Goal: Task Accomplishment & Management: Complete application form

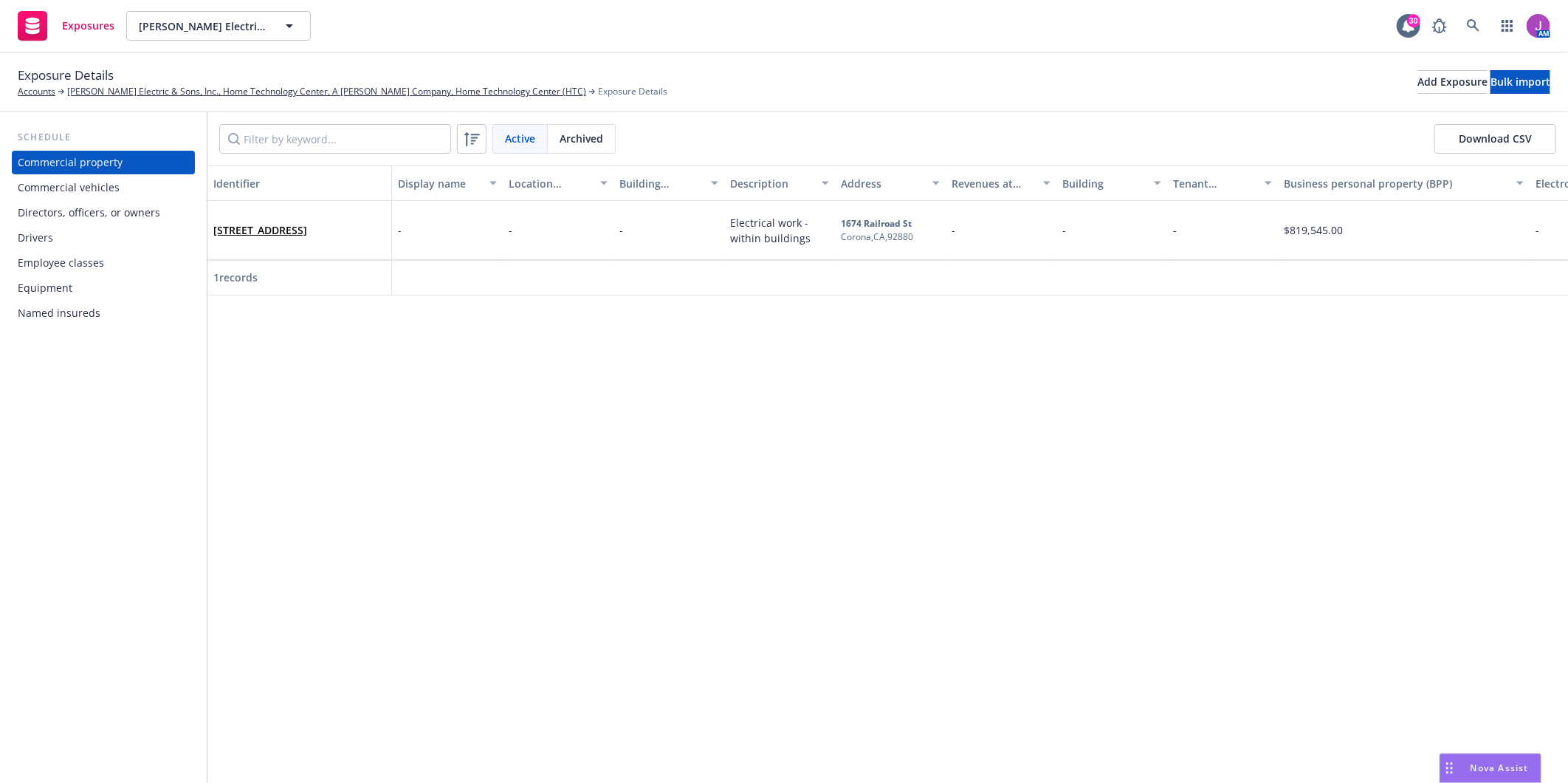
drag, startPoint x: 57, startPoint y: 186, endPoint x: 139, endPoint y: 186, distance: 82.0
click at [57, 186] on div "Commercial vehicles" at bounding box center [68, 187] width 102 height 23
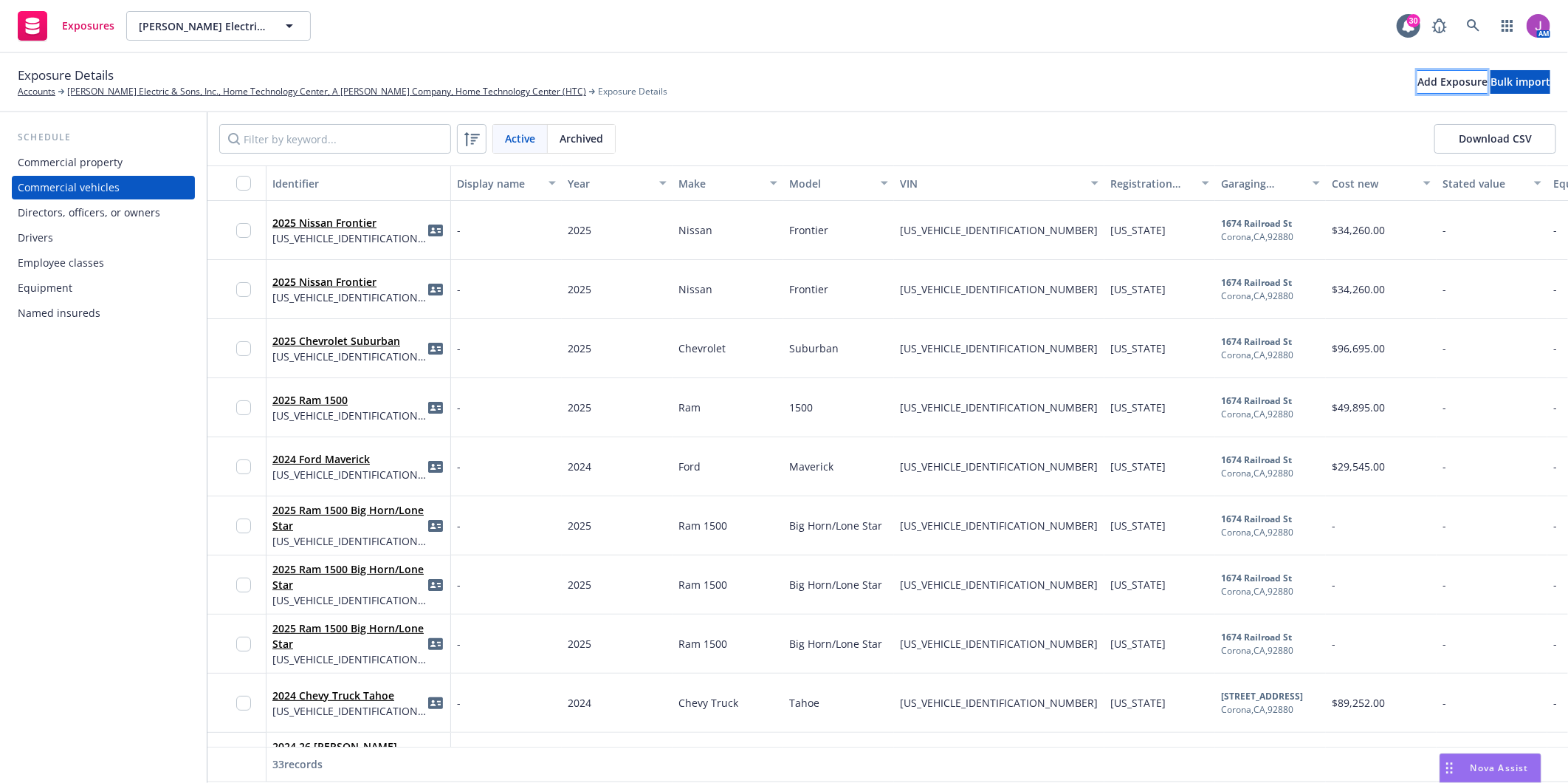
click at [1418, 78] on div "Add Exposure" at bounding box center [1453, 81] width 70 height 22
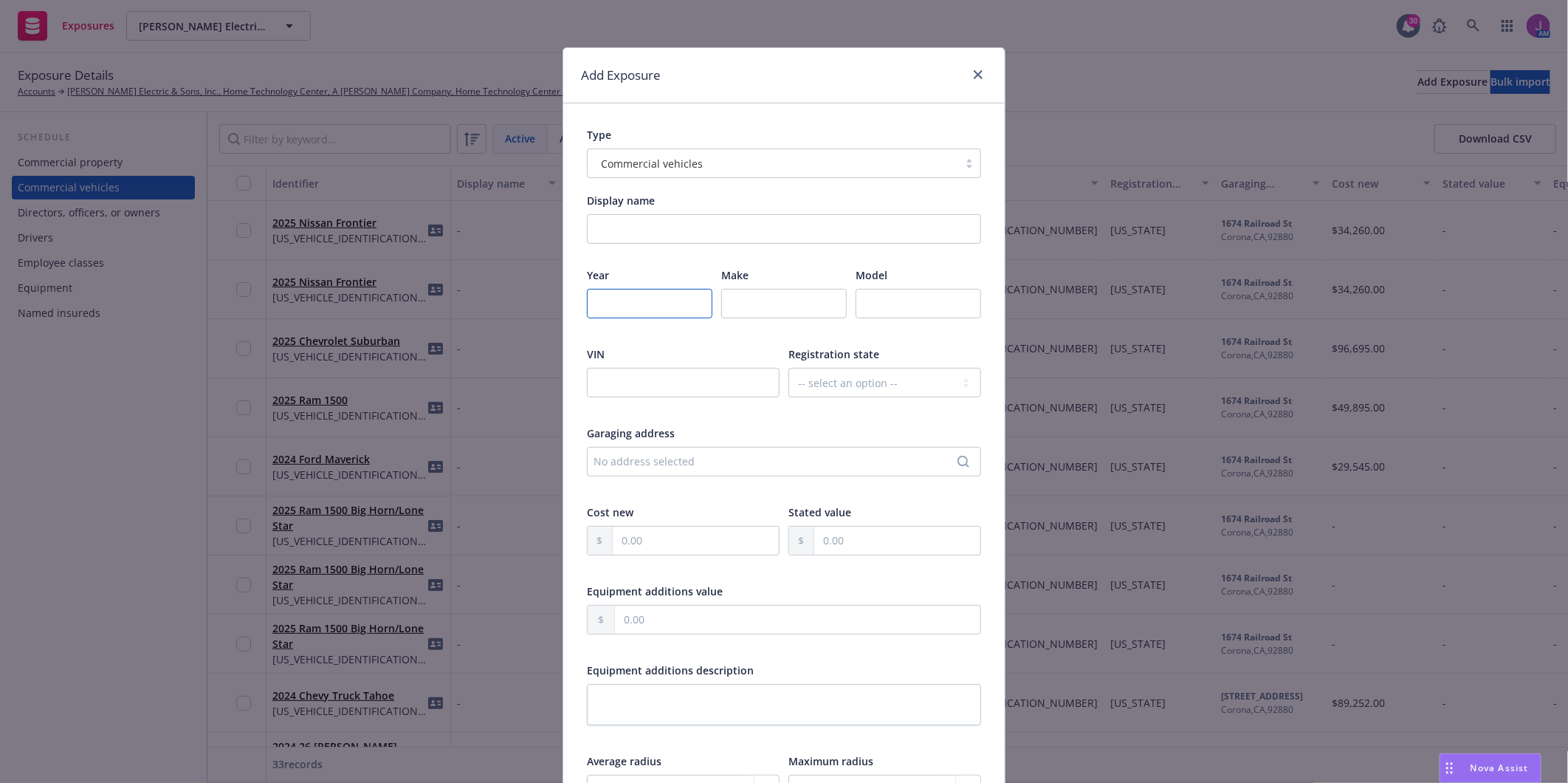
click at [621, 306] on input "number" at bounding box center [649, 303] width 125 height 29
type input "2025"
type input "Nissan"
type input "F"
type input "Frontier"
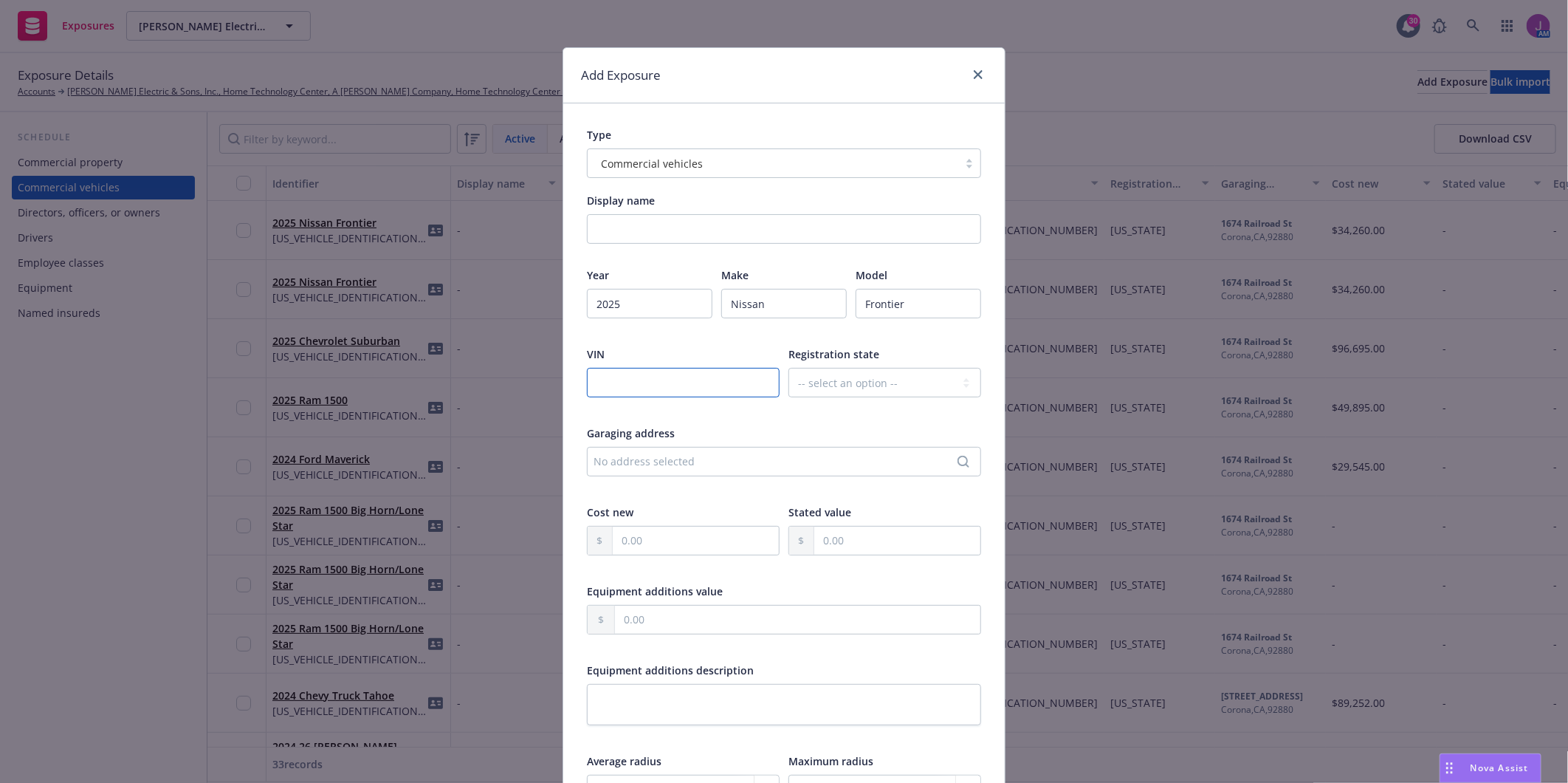
click at [680, 382] on input "text" at bounding box center [683, 382] width 192 height 29
type input "[US_VEHICLE_IDENTIFICATION_NUMBER]"
click at [817, 388] on select "-- select an option -- [US_STATE] [US_STATE] [US_STATE] [US_STATE] [US_STATE] […" at bounding box center [884, 382] width 192 height 29
select select "CA"
click at [788, 367] on select "-- select an option -- [US_STATE] [US_STATE] [US_STATE] [US_STATE] [US_STATE] […" at bounding box center [884, 382] width 192 height 29
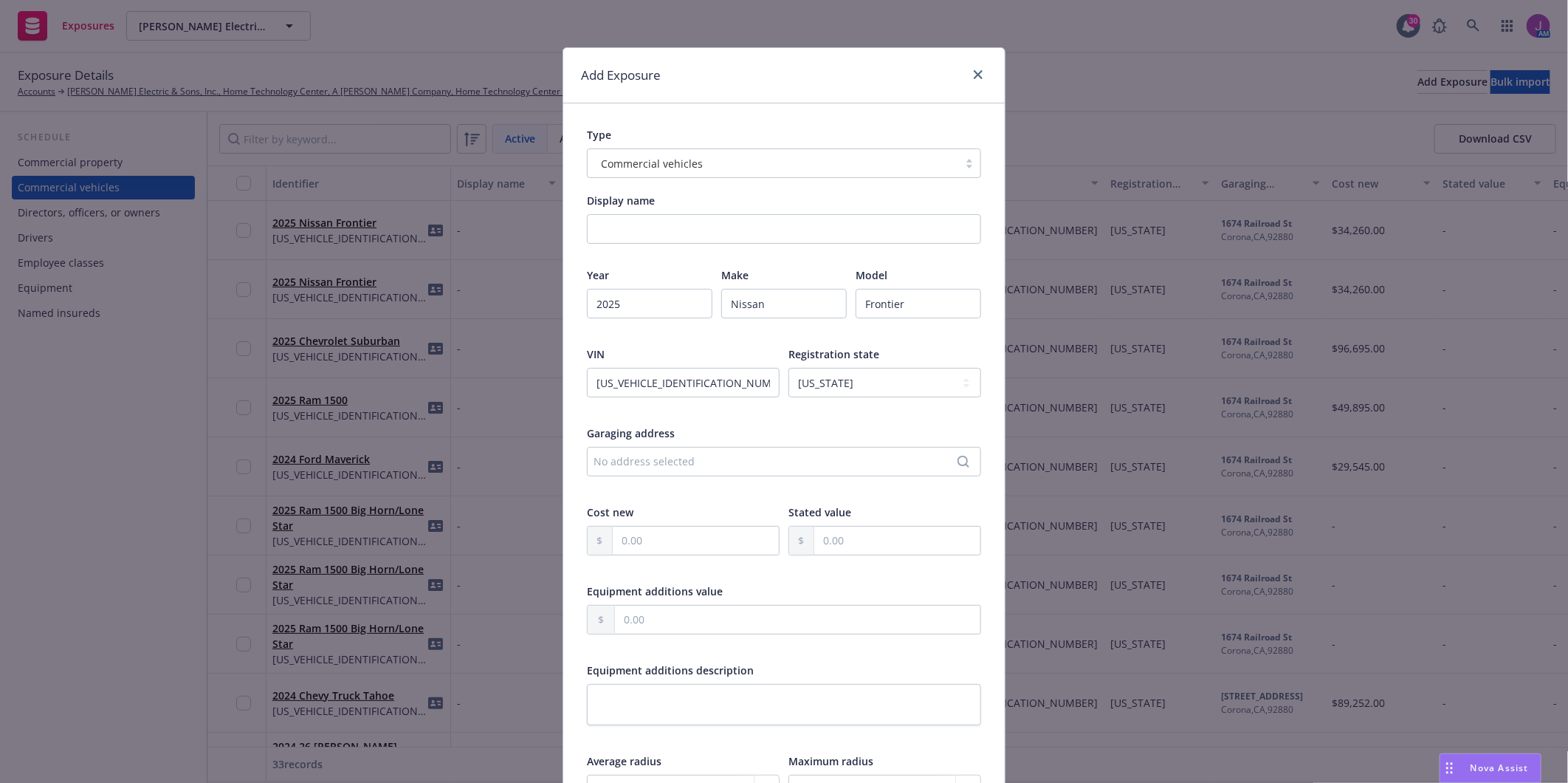
click at [606, 451] on div "No address selected" at bounding box center [784, 461] width 394 height 29
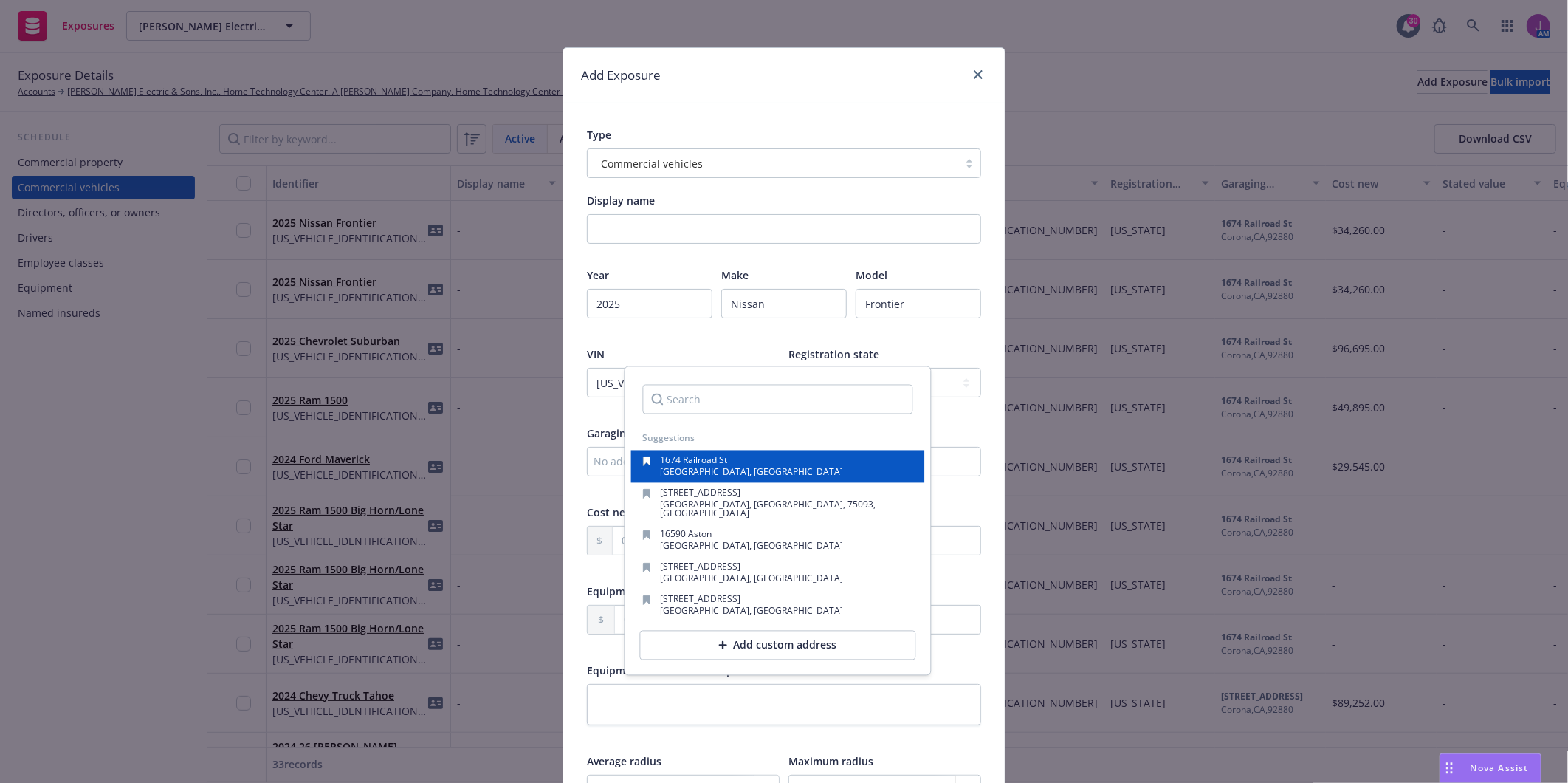
click at [697, 463] on span "1674 Railroad St" at bounding box center [693, 460] width 67 height 13
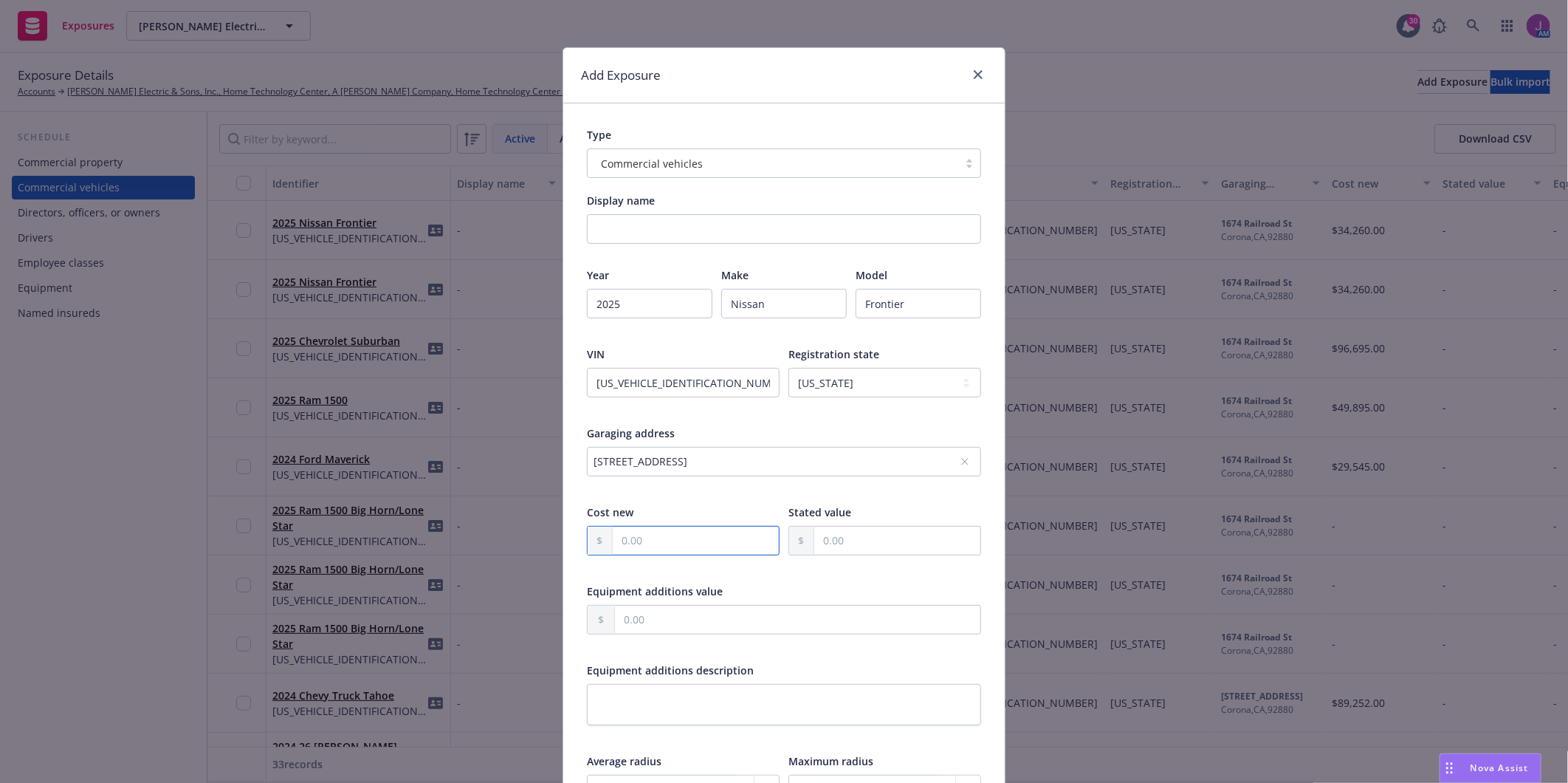
click at [629, 537] on input "text" at bounding box center [695, 540] width 166 height 28
drag, startPoint x: 628, startPoint y: 548, endPoint x: 621, endPoint y: 552, distance: 8.1
click at [628, 549] on input "text" at bounding box center [695, 540] width 166 height 28
type input "34,260.00"
click at [774, 587] on div "Equipment additions value" at bounding box center [784, 591] width 394 height 16
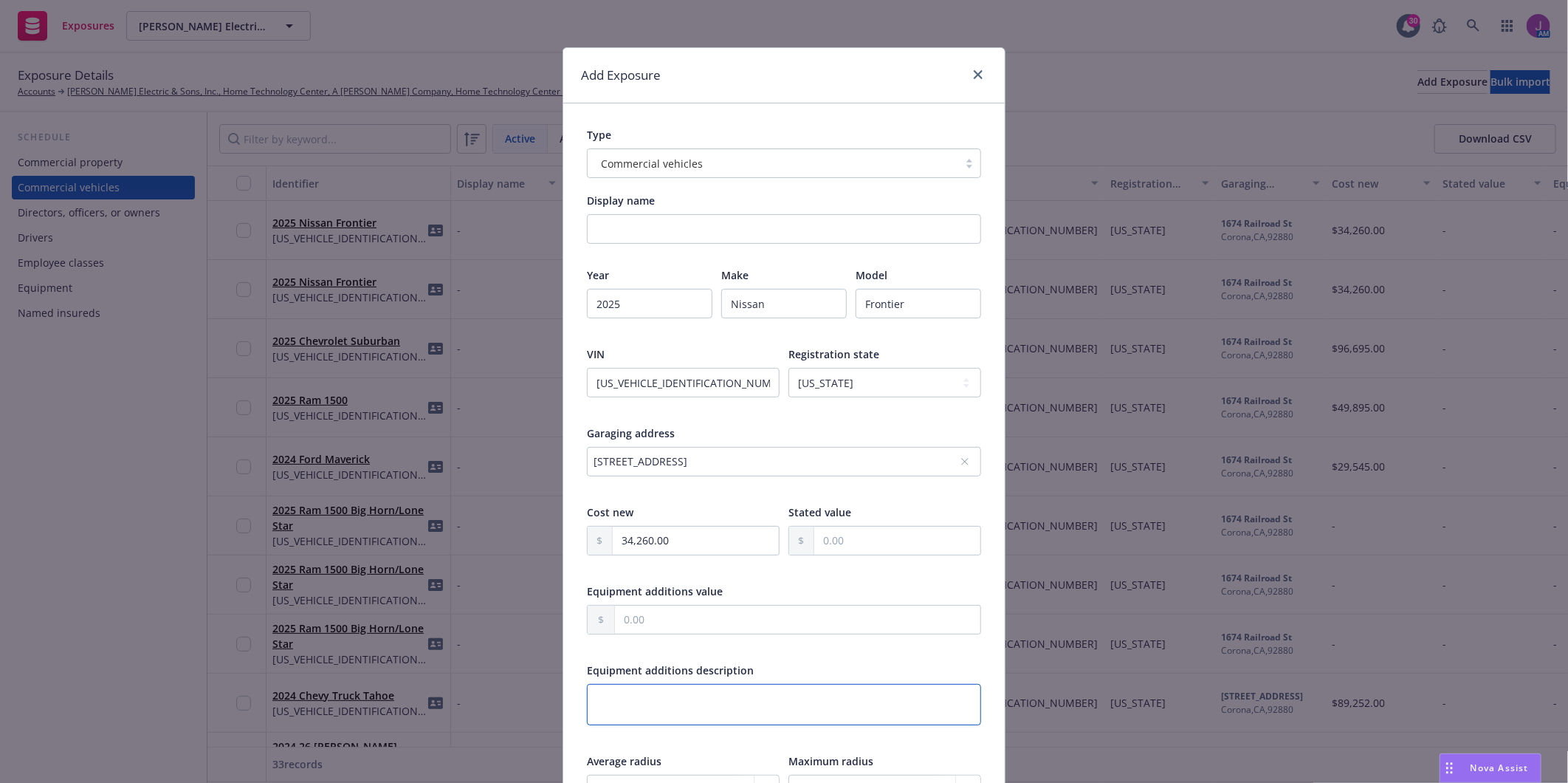
click at [696, 711] on textarea at bounding box center [784, 704] width 394 height 41
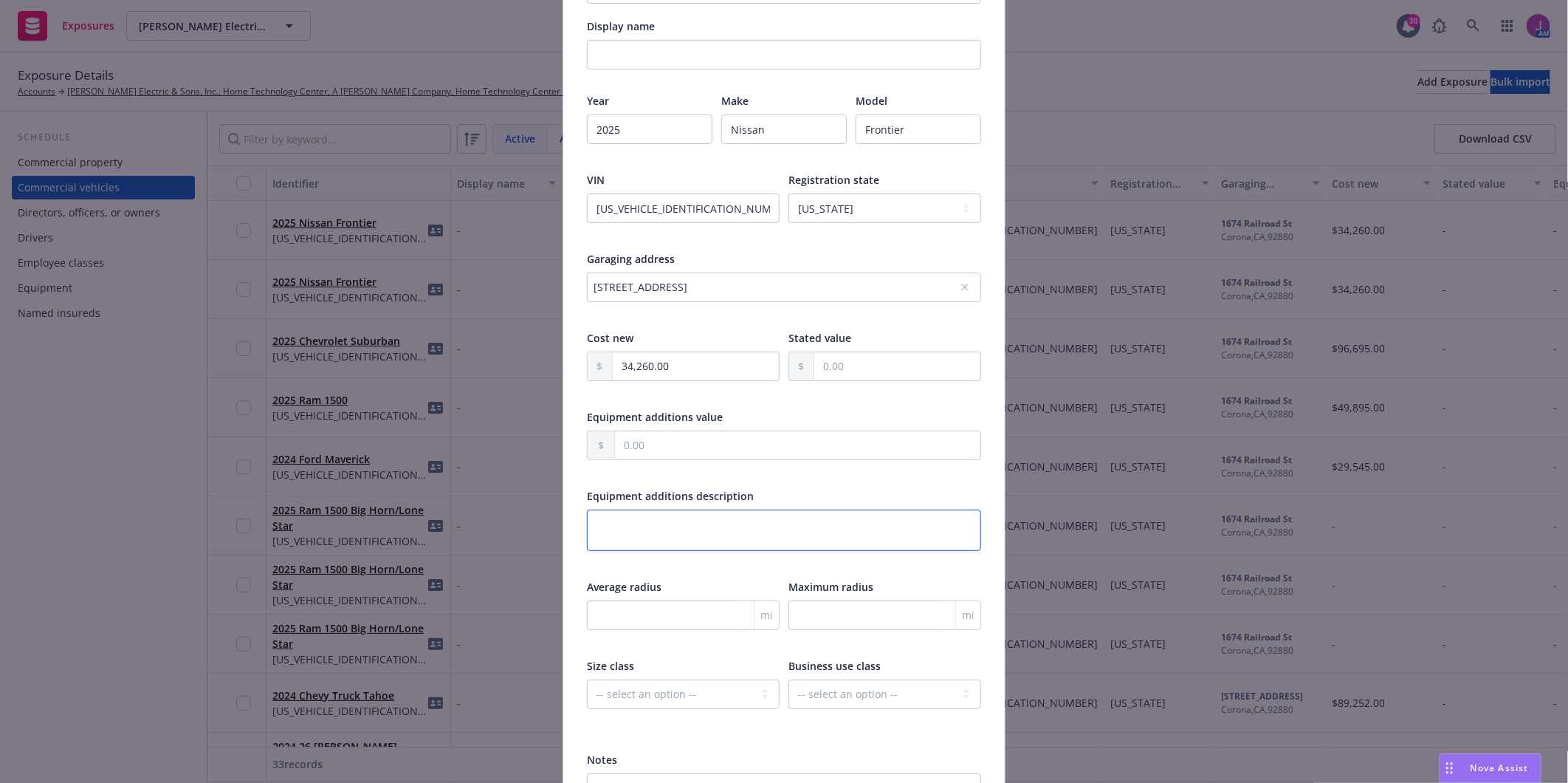
scroll to position [330, 0]
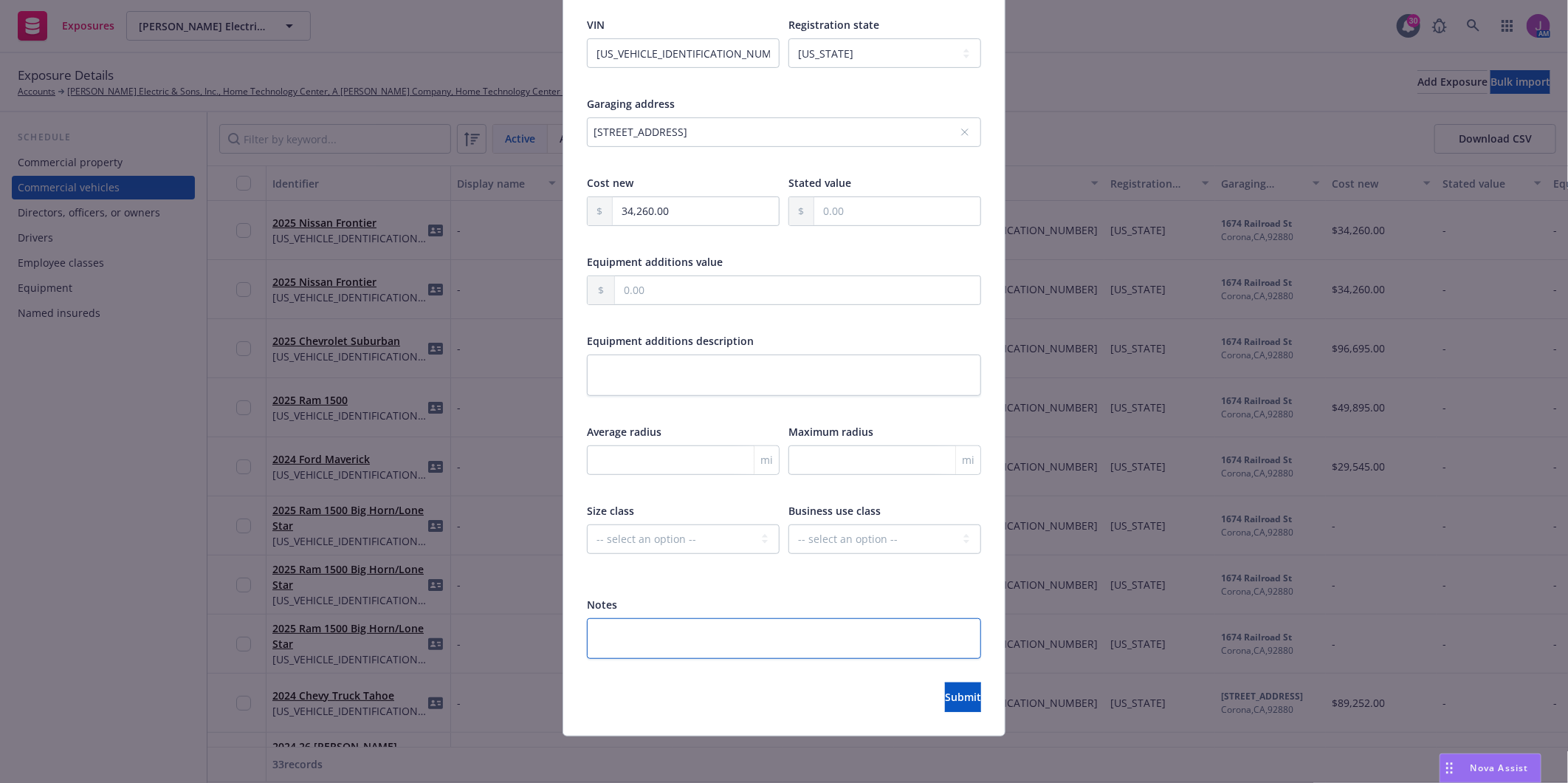
click at [663, 636] on textarea at bounding box center [784, 638] width 394 height 41
type textarea "x"
type textarea "I"
type textarea "x"
type textarea "Ins"
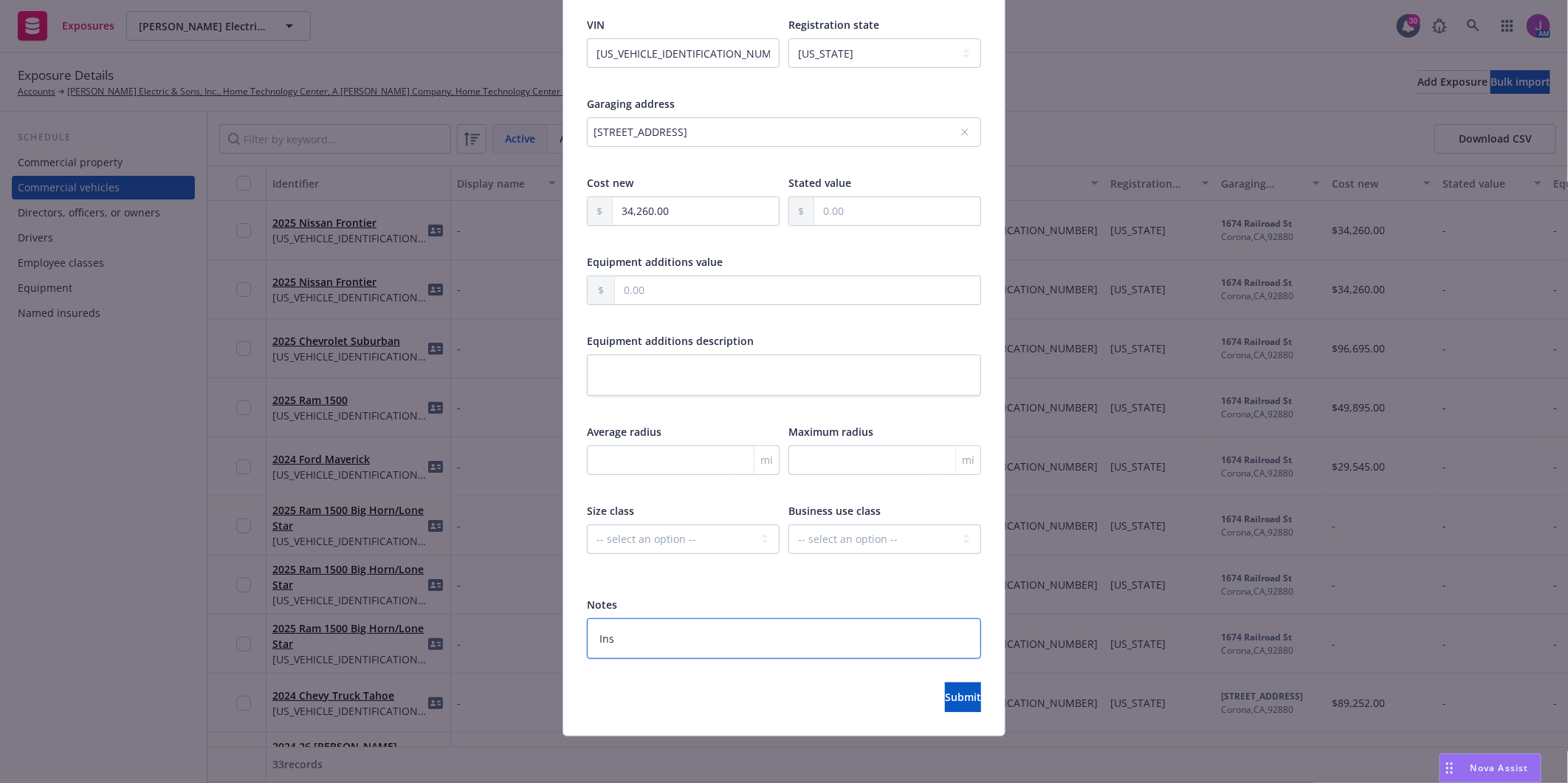
type textarea "x"
type textarea "Insd"
type textarea "x"
type textarea "Insd"
type textarea "x"
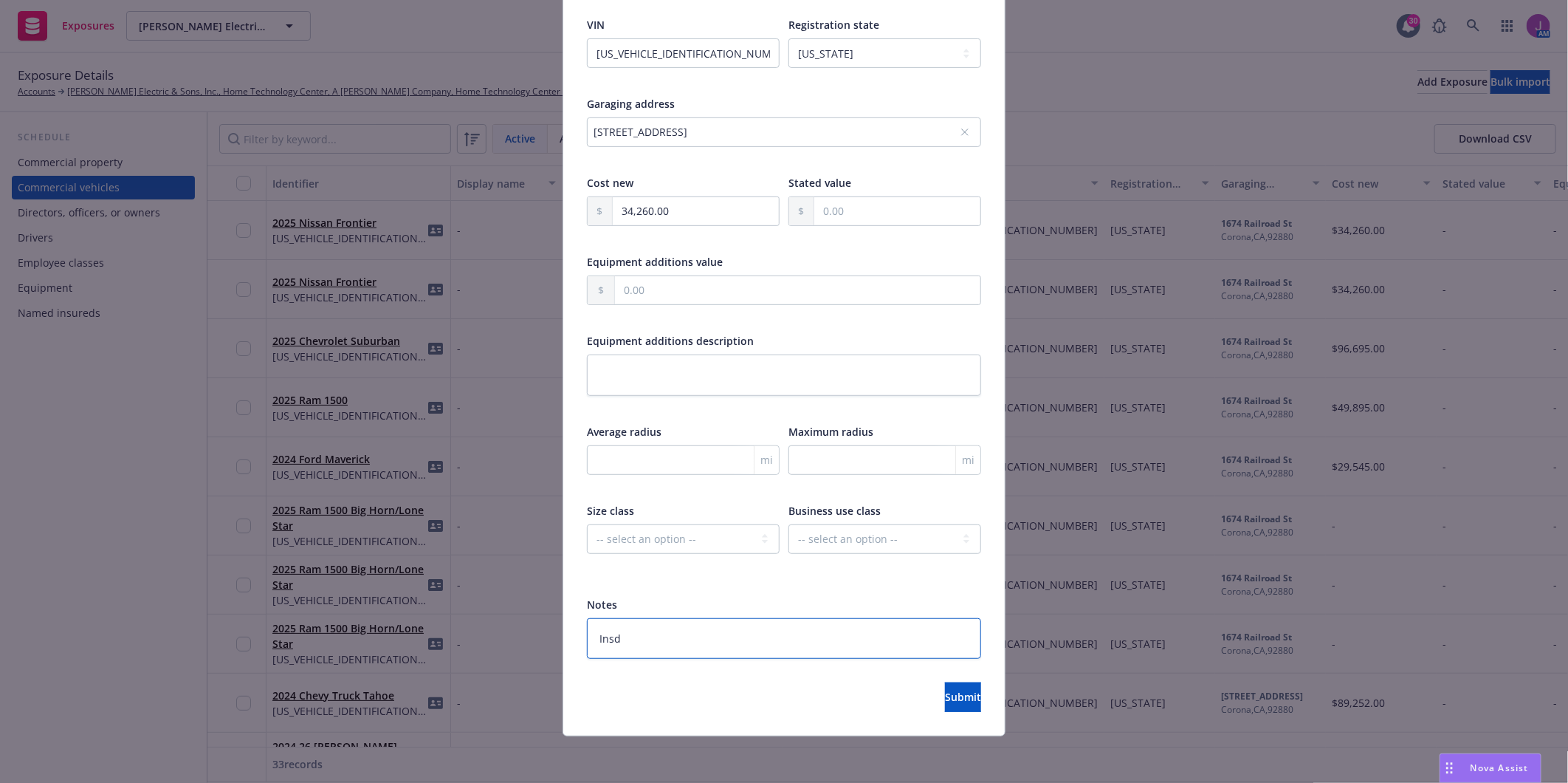
type textarea "Insd r"
type textarea "x"
type textarea "Insd re"
type textarea "x"
type textarea "Insd req"
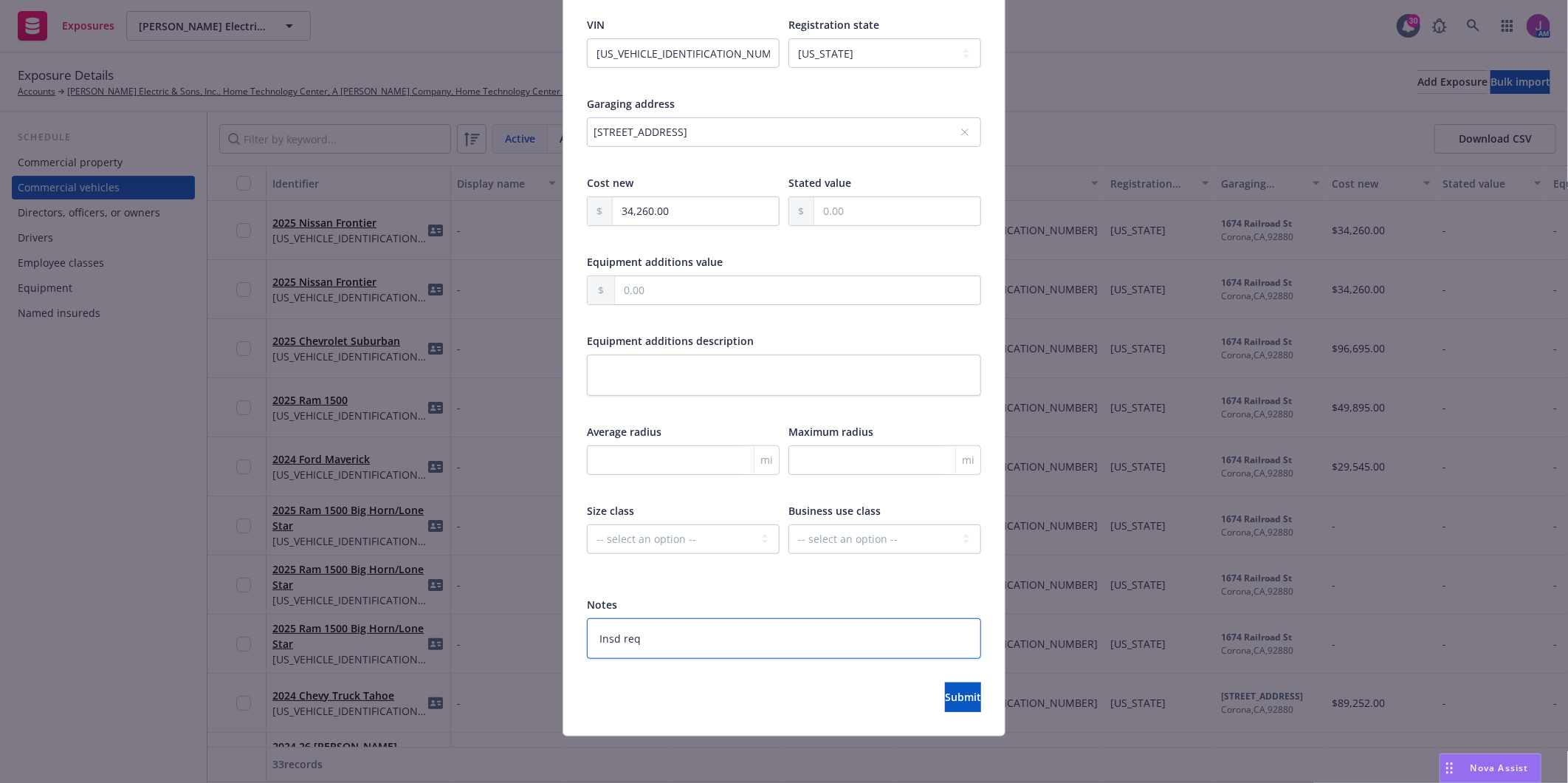
type textarea "x"
type textarea "Insd req"
type textarea "x"
type textarea "Insd req t"
type textarea "x"
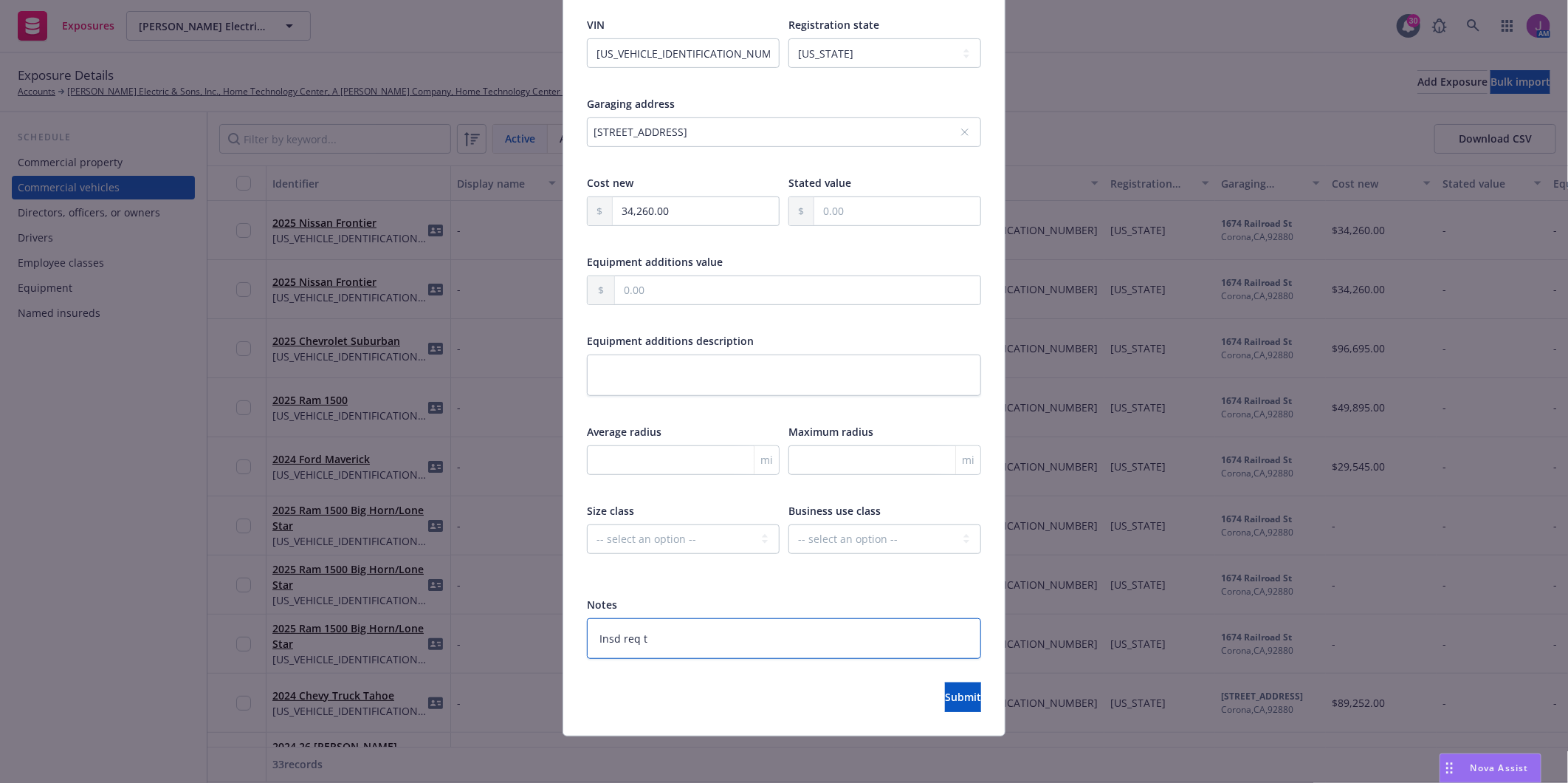
type textarea "Insd req to"
type textarea "x"
type textarea "Insd req to"
type textarea "x"
type textarea "Insd req to a"
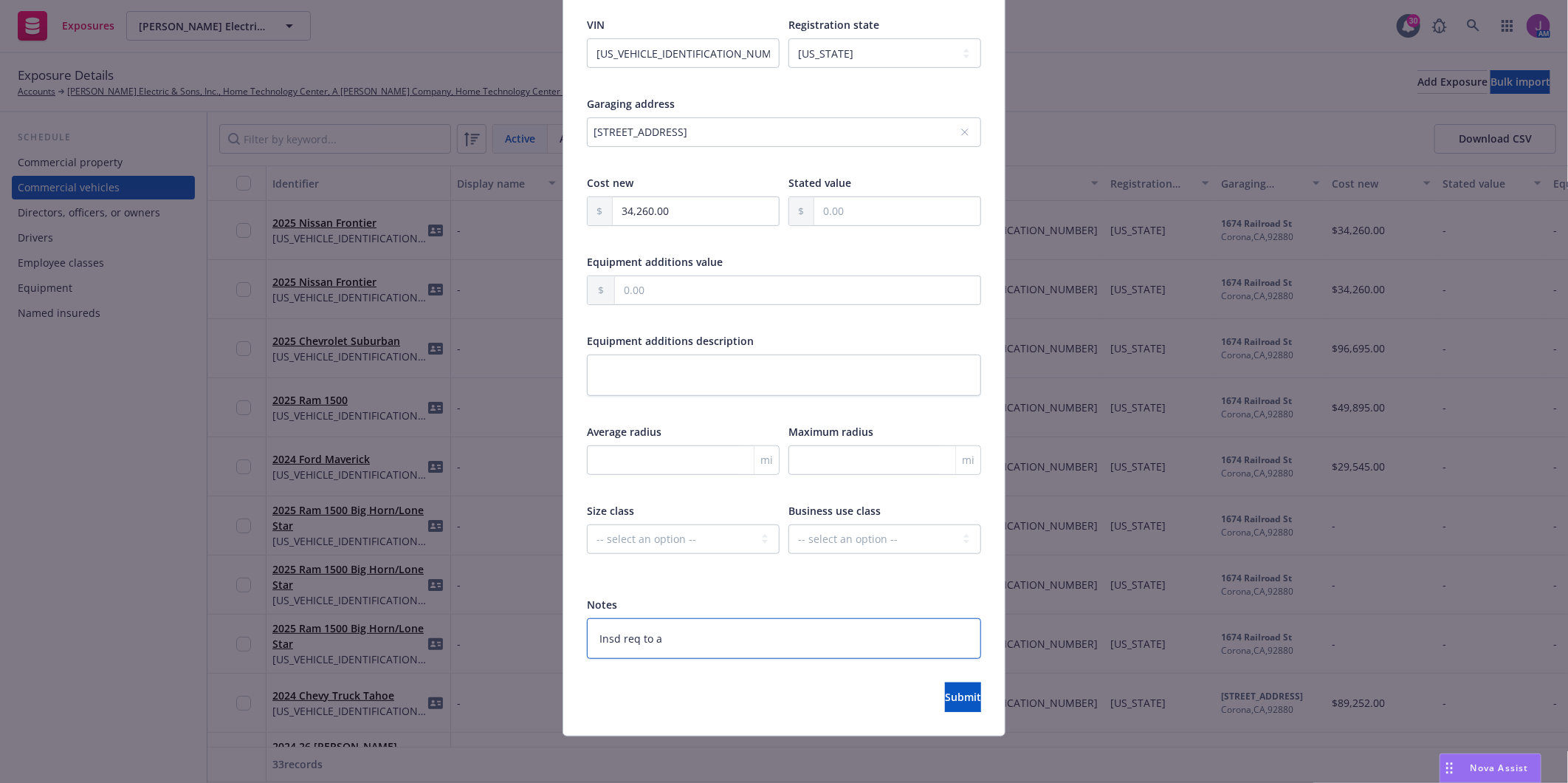
type textarea "x"
type textarea "Insd req to ad"
type textarea "x"
type textarea "Insd req to add"
type textarea "x"
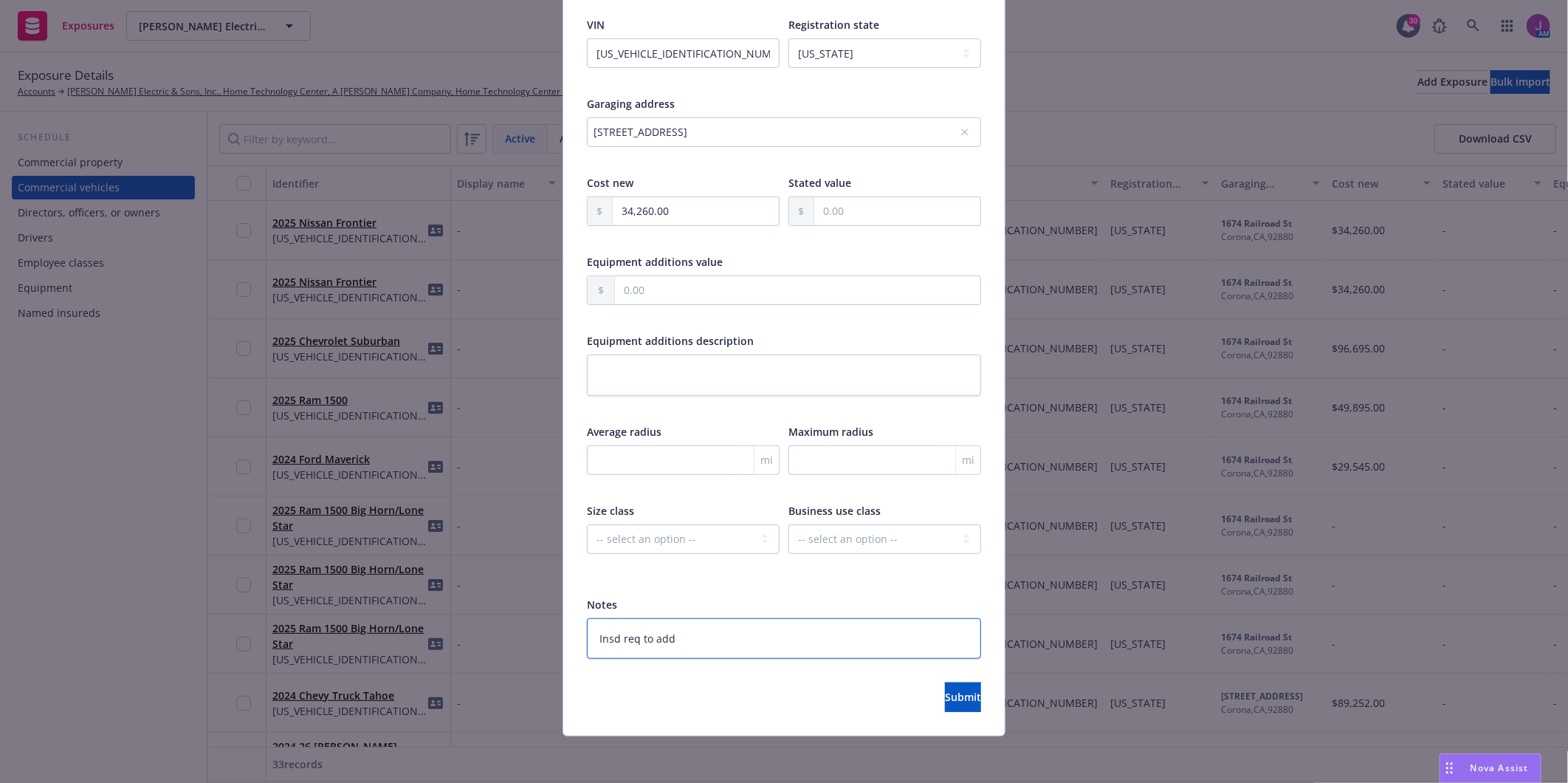
type textarea "Insd req to add"
type textarea "x"
type textarea "Insd req to add 8"
type textarea "x"
type textarea "Insd req to add 8/"
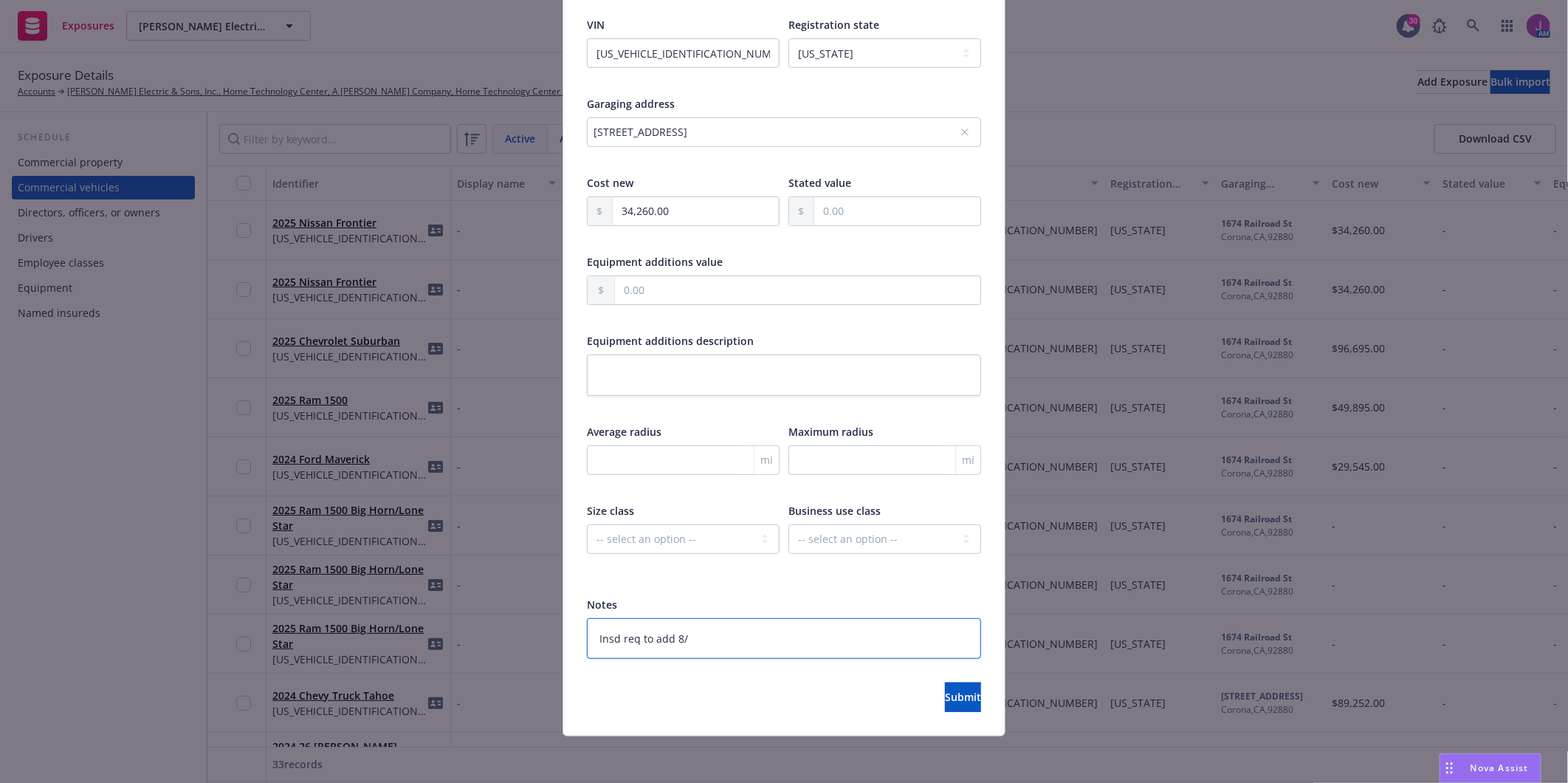
type textarea "x"
type textarea "Insd req to add 8/1"
type textarea "x"
type textarea "Insd req to add 8/"
type textarea "x"
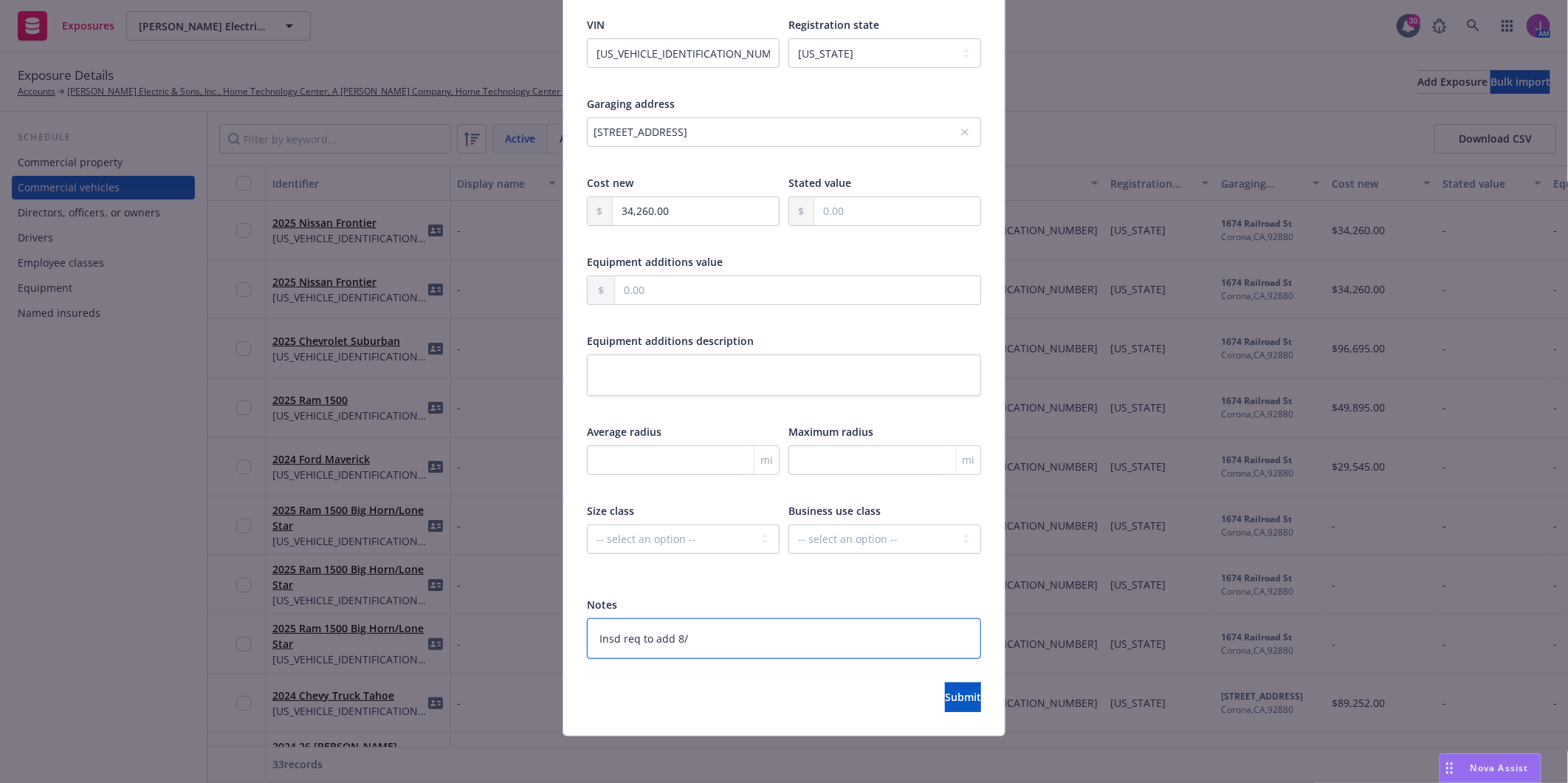
type textarea "Insd req to add 8"
type textarea "x"
type textarea "Insd req to add"
type textarea "x"
type textarea "Insd req to add 8"
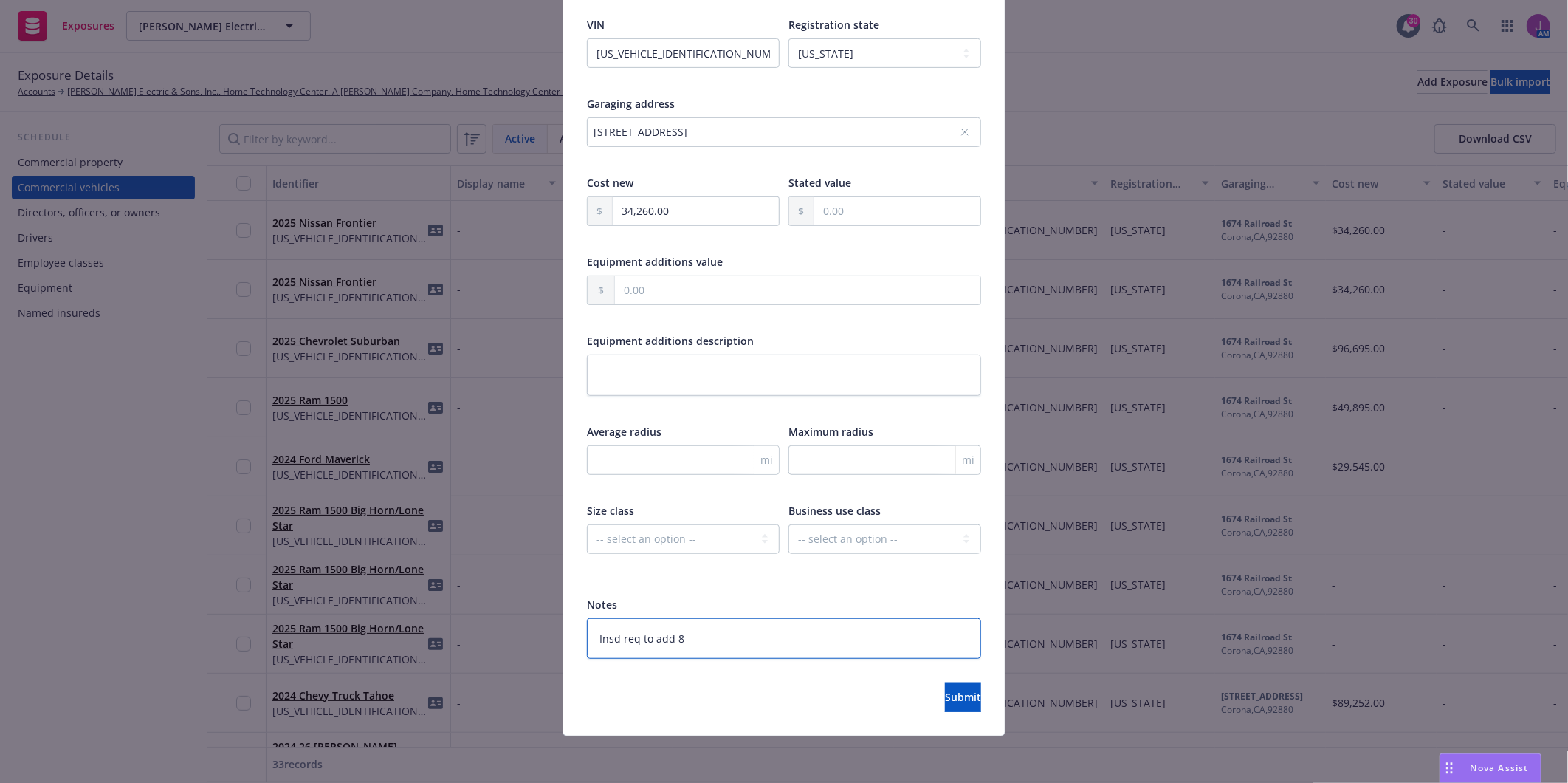
type textarea "x"
type textarea "Insd req to add 8/"
type textarea "x"
type textarea "Insd req to add 8/1"
type textarea "x"
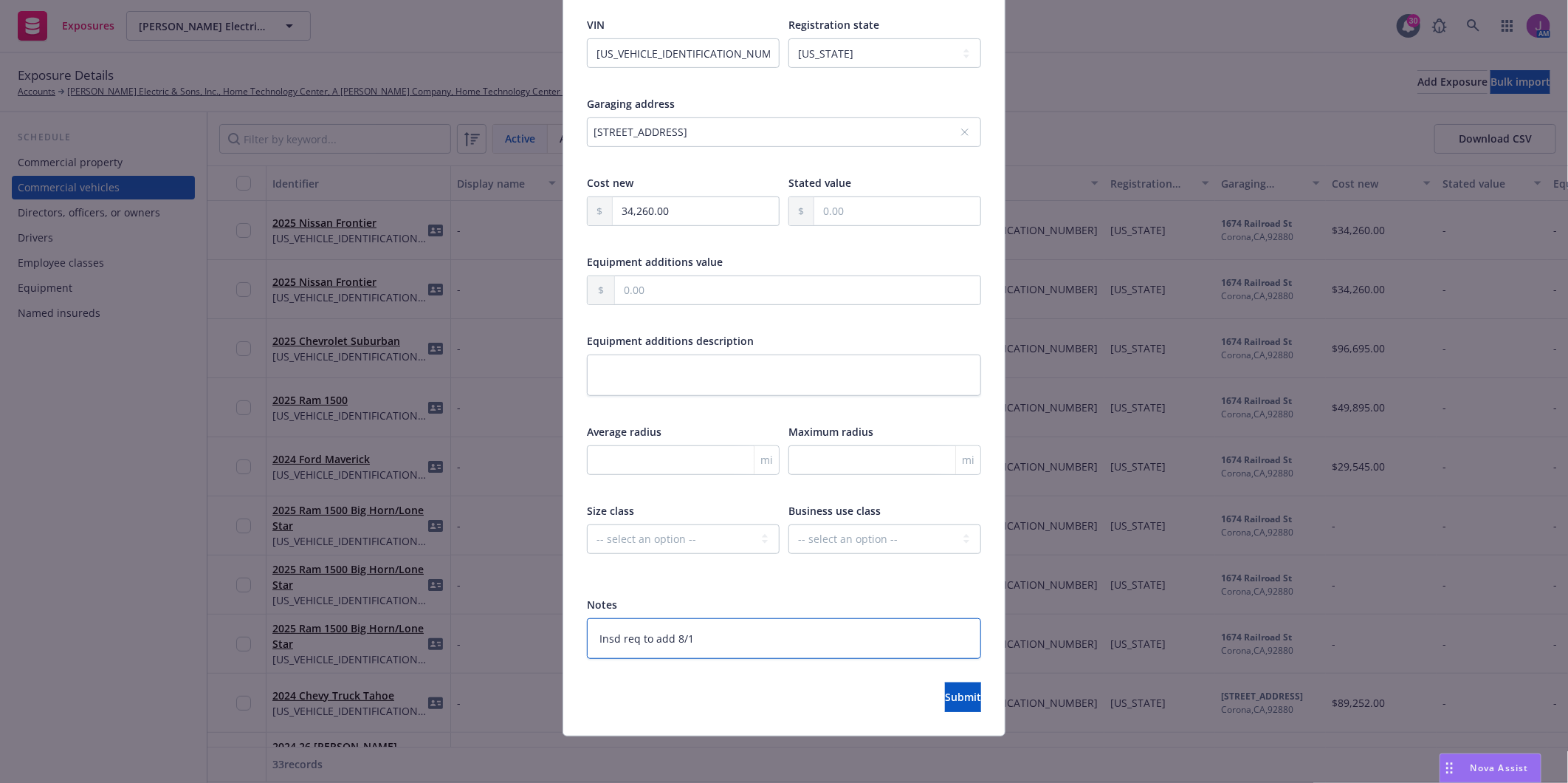
type textarea "Insd req to add 8/12"
type textarea "x"
type textarea "Insd req to add 8/12/"
type textarea "x"
type textarea "Insd req to add 8/12/2"
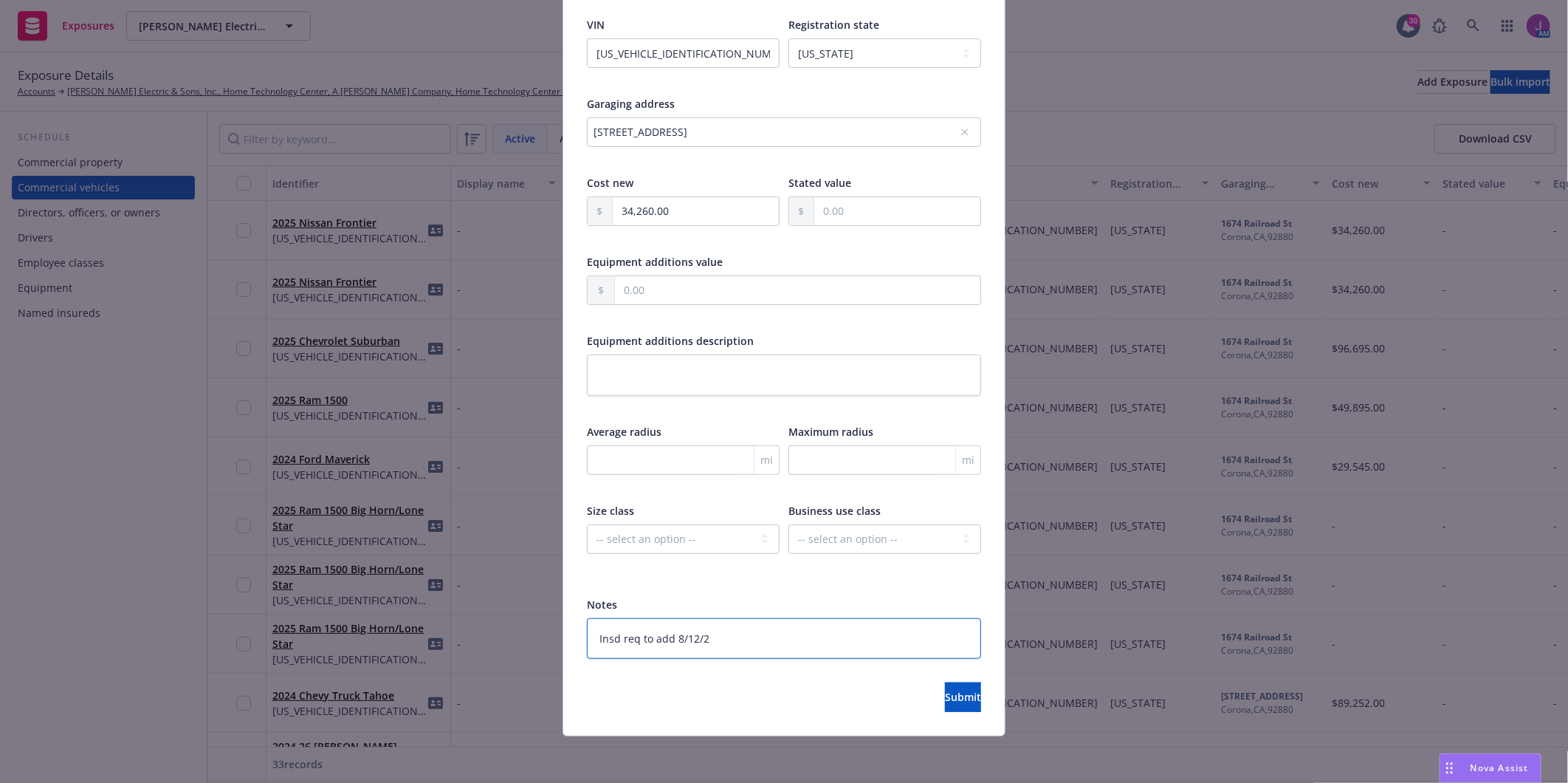
type textarea "x"
type textarea "Insd req to add [DATE]"
click at [945, 699] on span "Submit" at bounding box center [963, 696] width 36 height 14
type textarea "x"
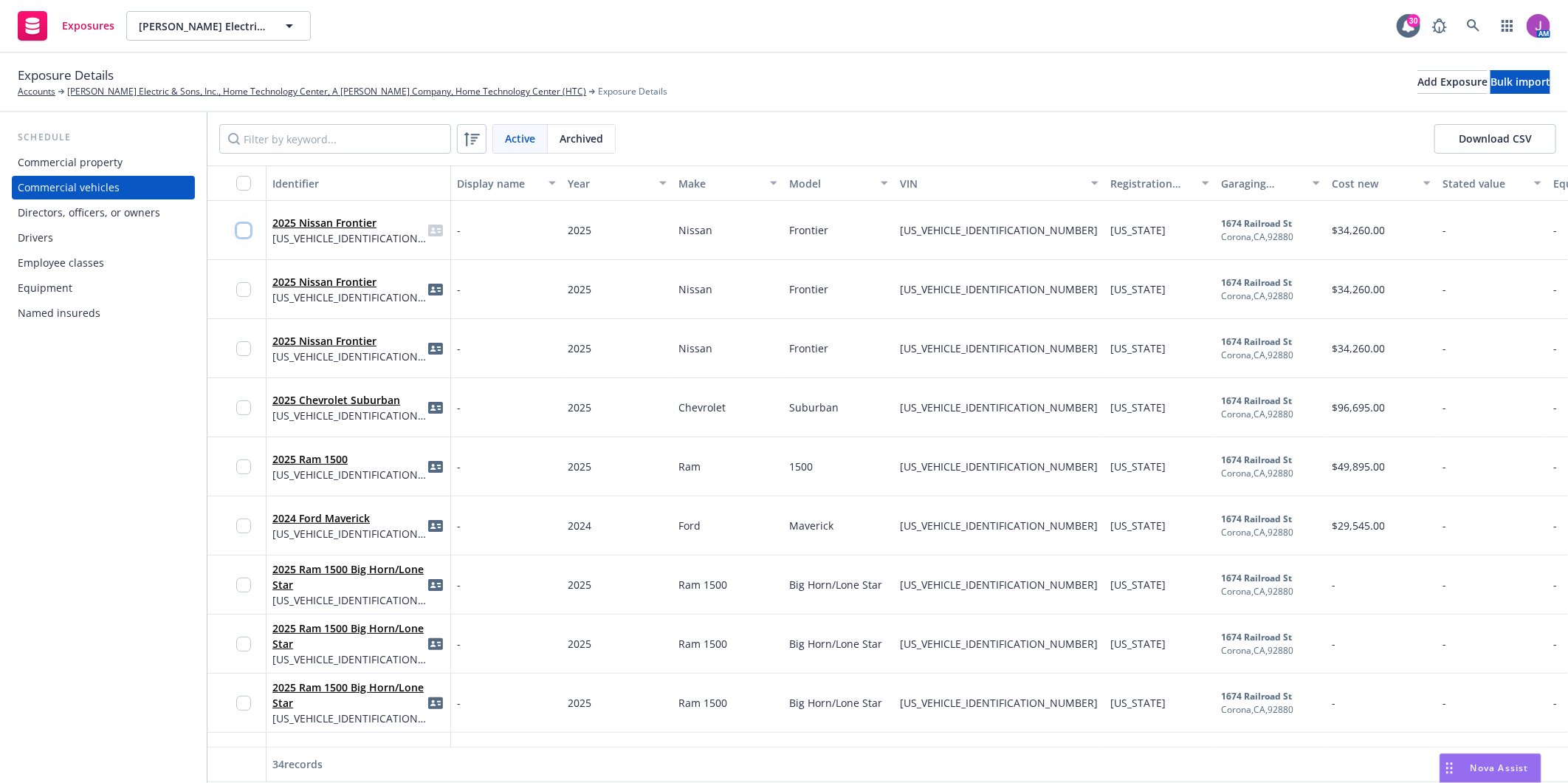
click at [244, 228] on input "checkbox" at bounding box center [244, 231] width 15 height 15
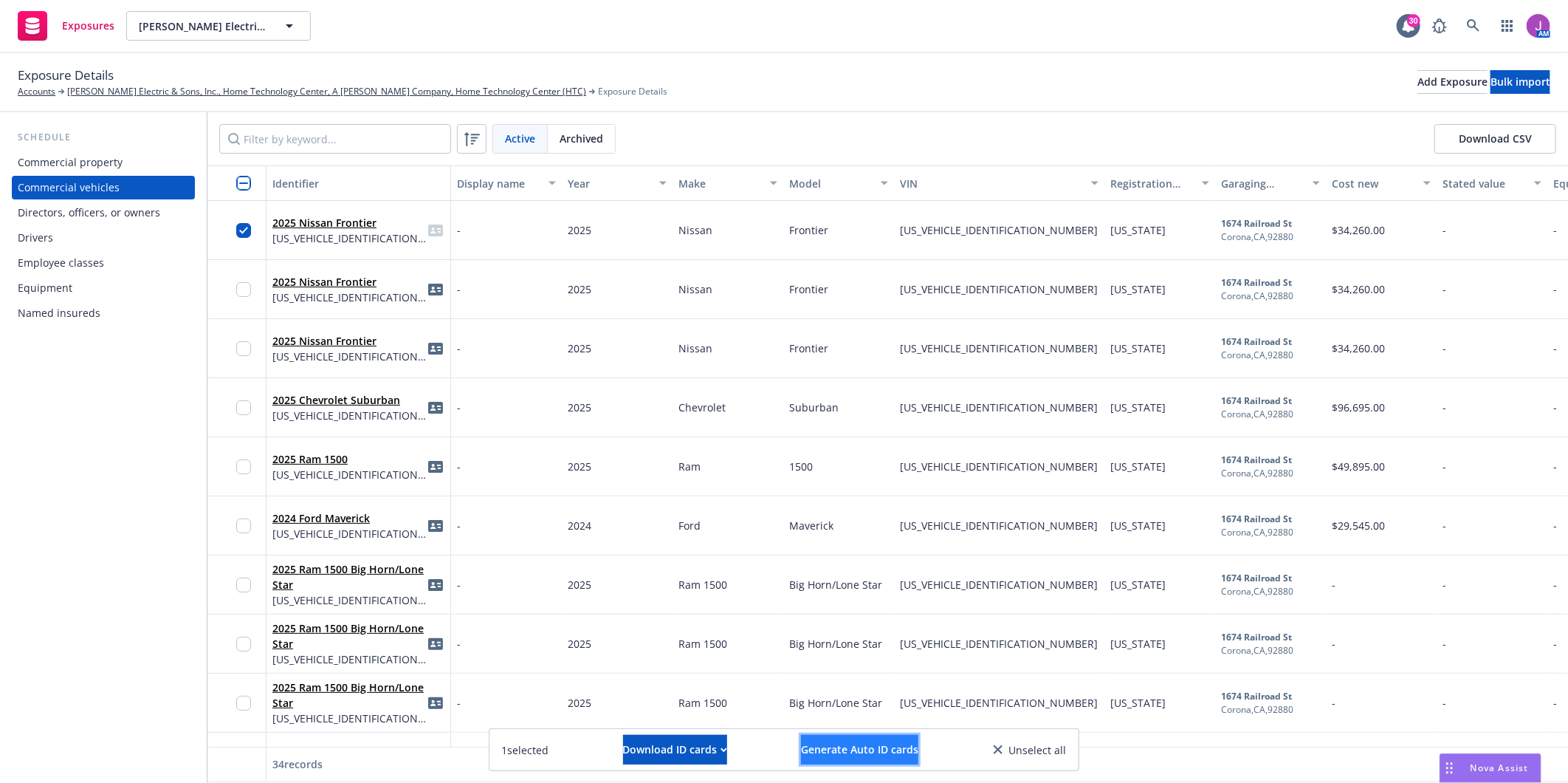
click at [834, 751] on span "Generate Auto ID cards" at bounding box center [860, 749] width 118 height 14
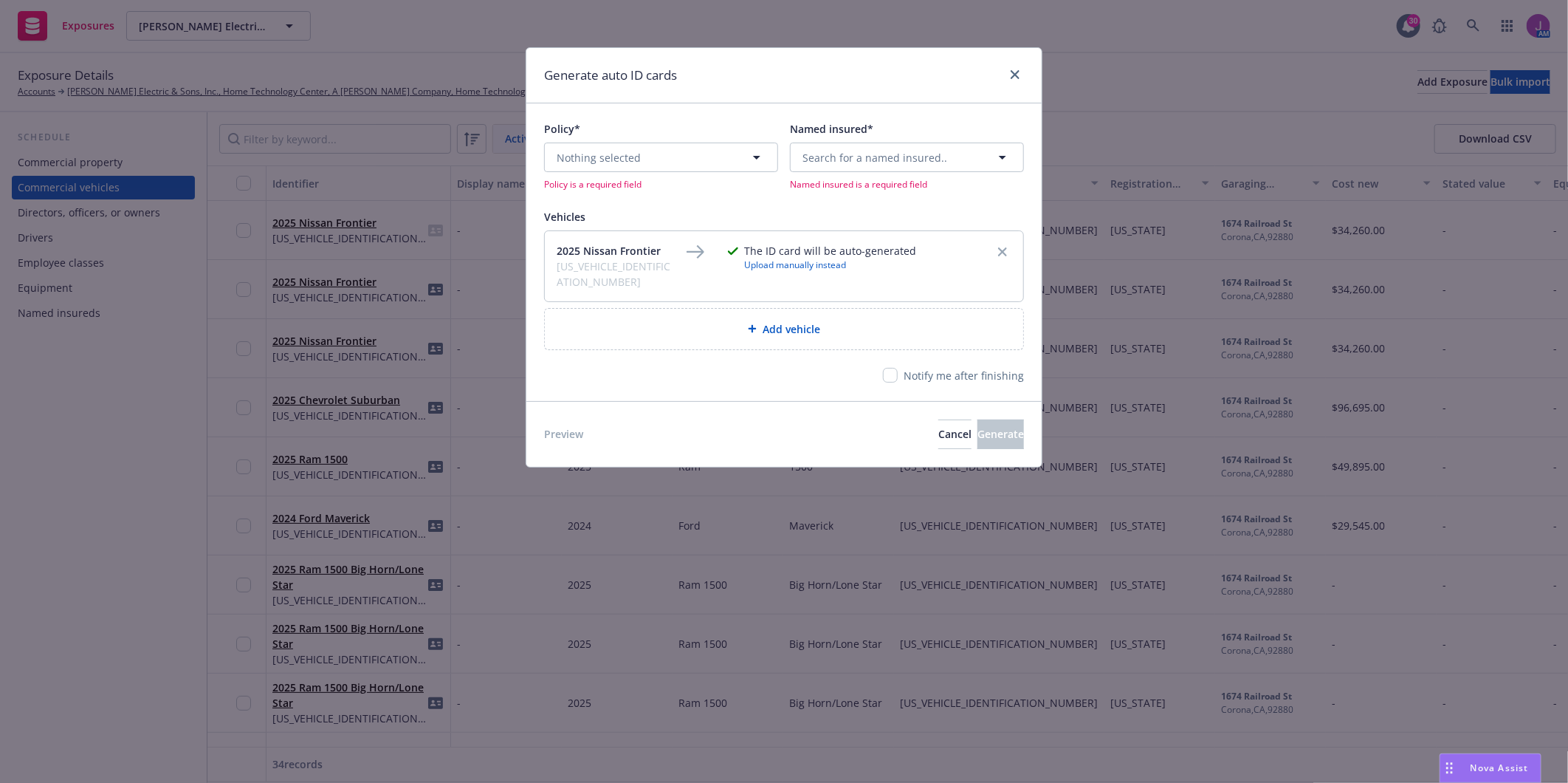
click at [603, 138] on div "Policy* Nothing selected Policy is a required field" at bounding box center [661, 156] width 234 height 69
click at [601, 153] on span "Nothing selected" at bounding box center [599, 158] width 84 height 16
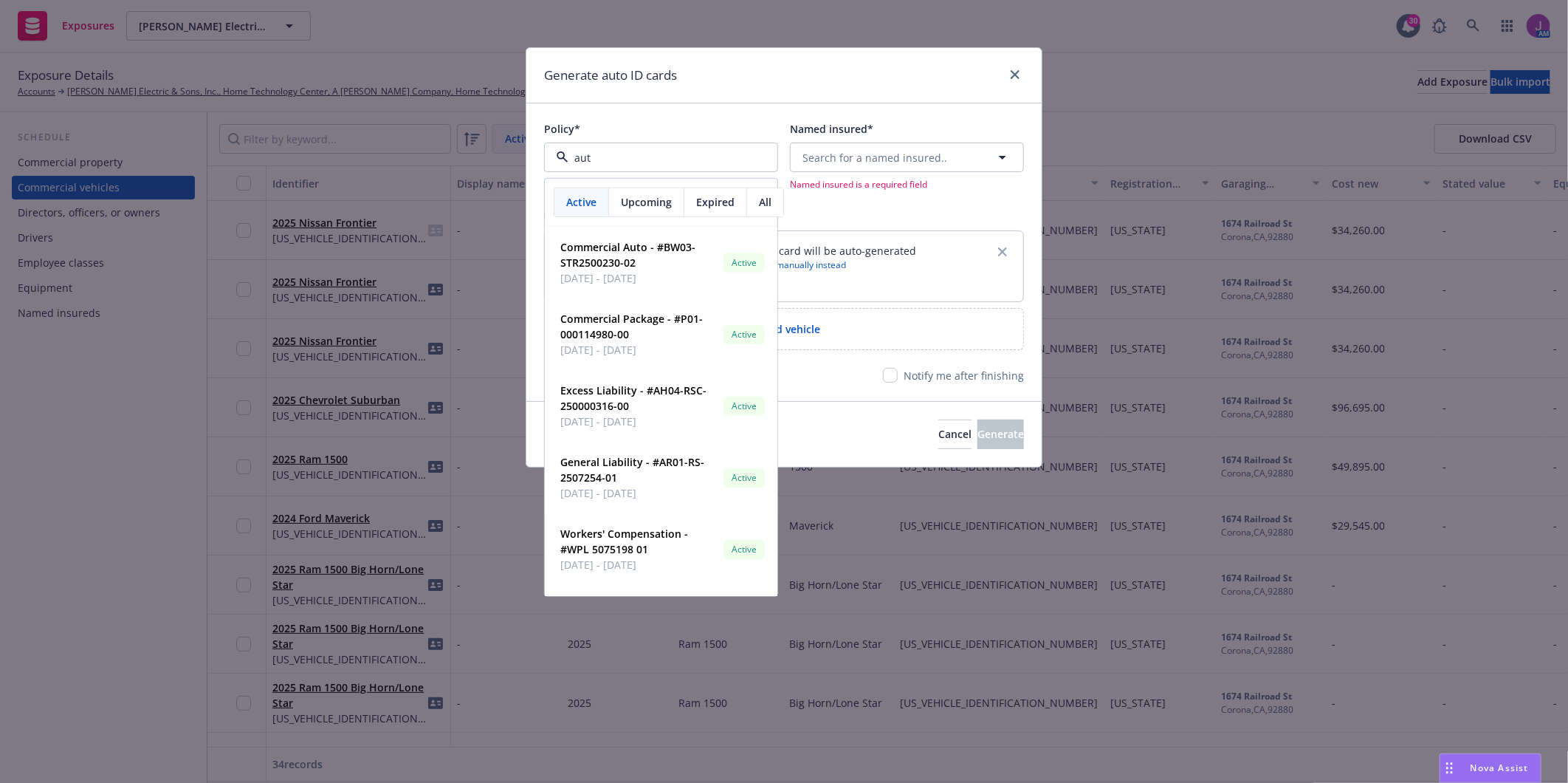
type input "auto"
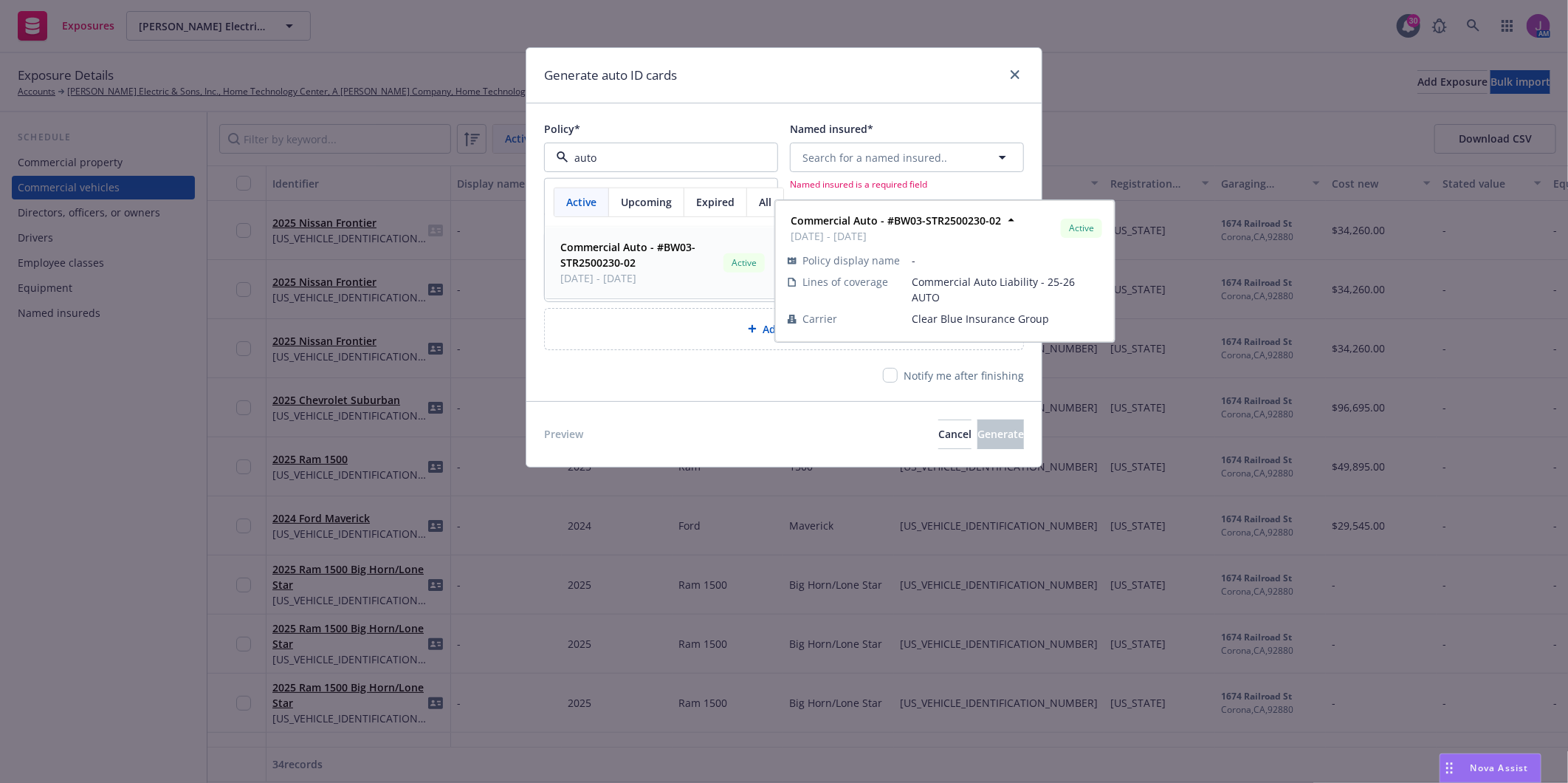
click at [618, 266] on strong "Commercial Auto - #BW03-STR2500230-02" at bounding box center [628, 254] width 135 height 29
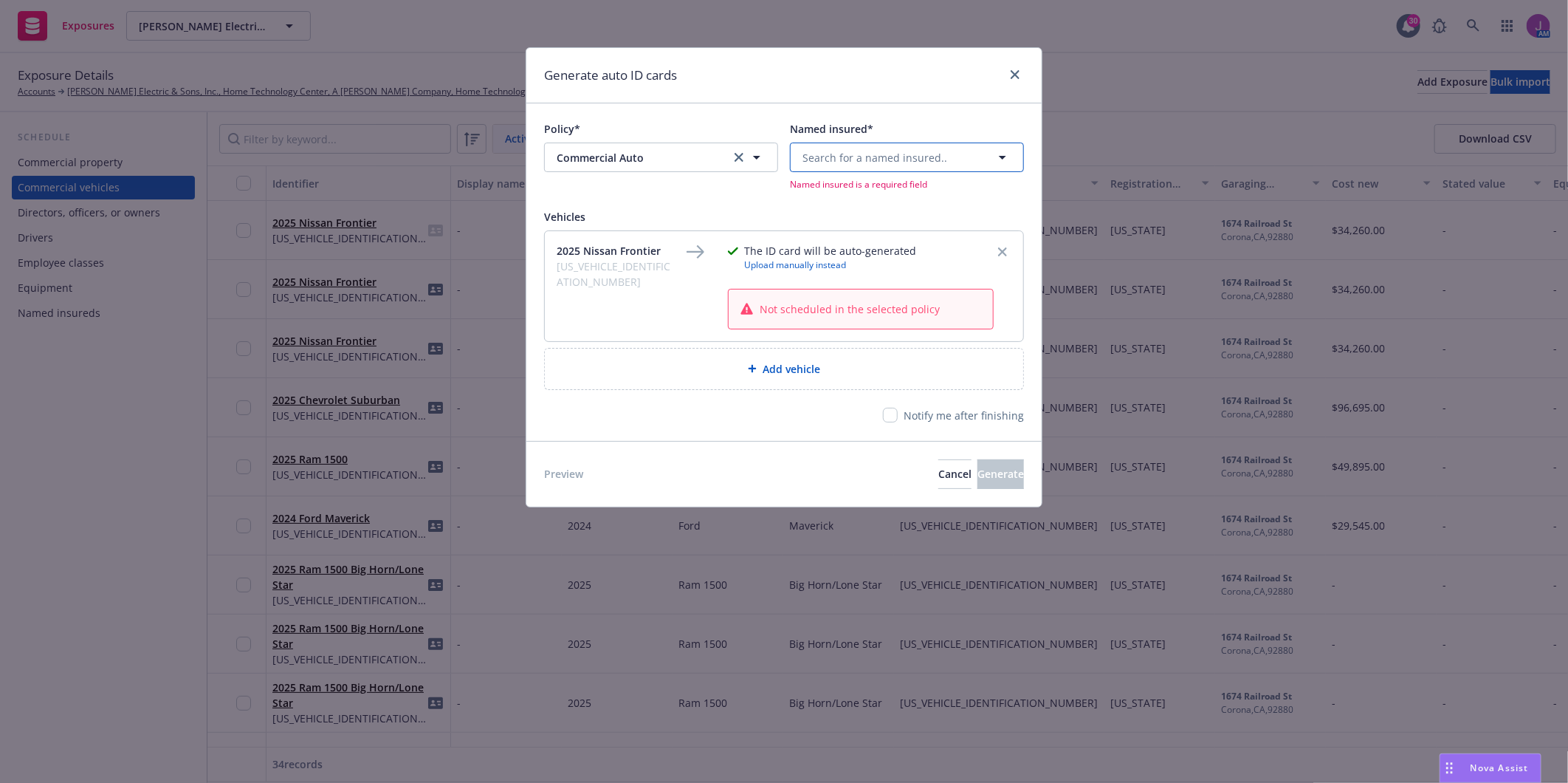
click at [838, 153] on span "Search for a named insured.." at bounding box center [875, 158] width 145 height 16
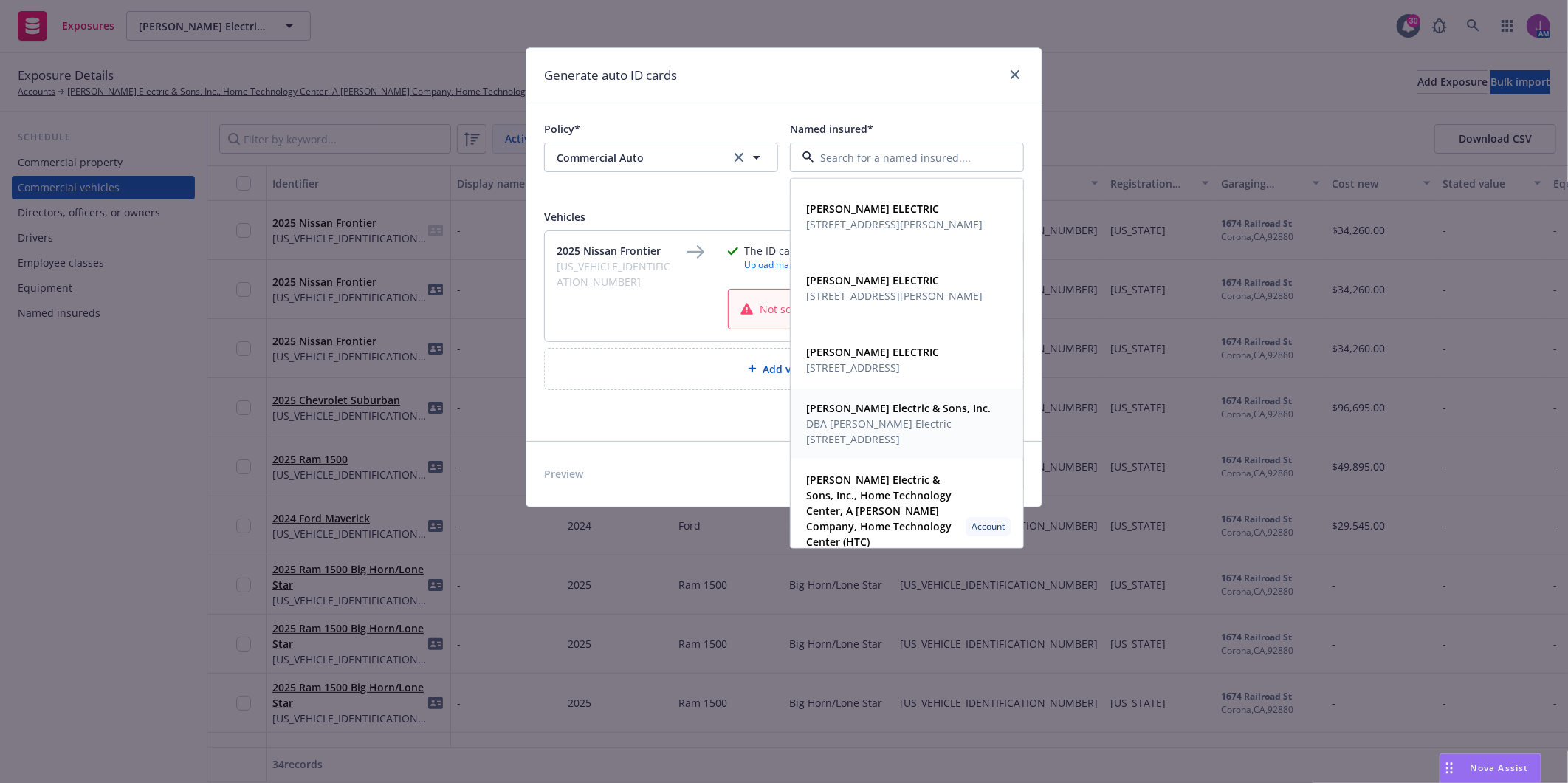
scroll to position [122, 0]
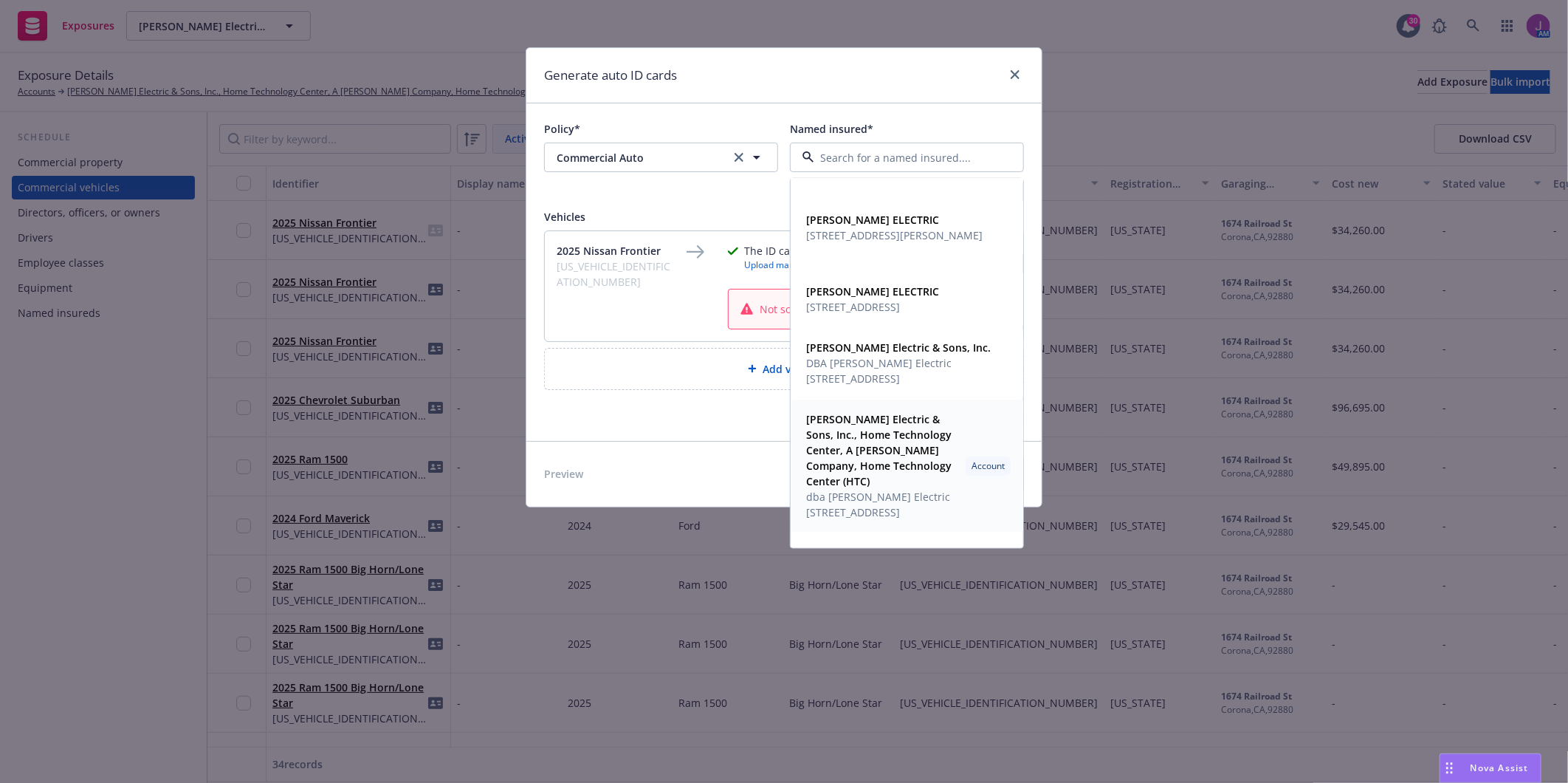
click at [925, 506] on span "[STREET_ADDRESS]" at bounding box center [883, 512] width 154 height 16
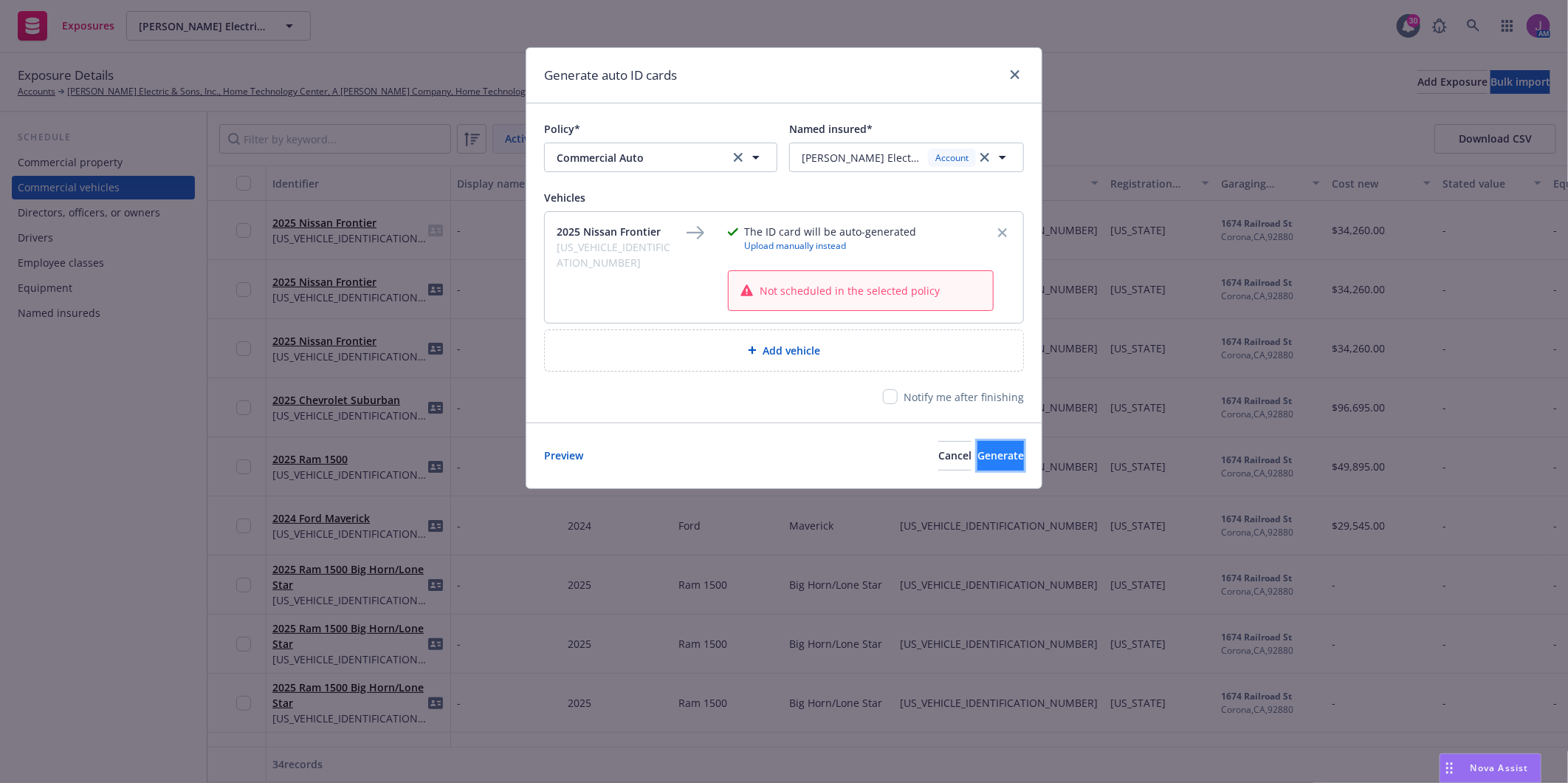
click at [977, 456] on span "Generate" at bounding box center [1001, 455] width 47 height 14
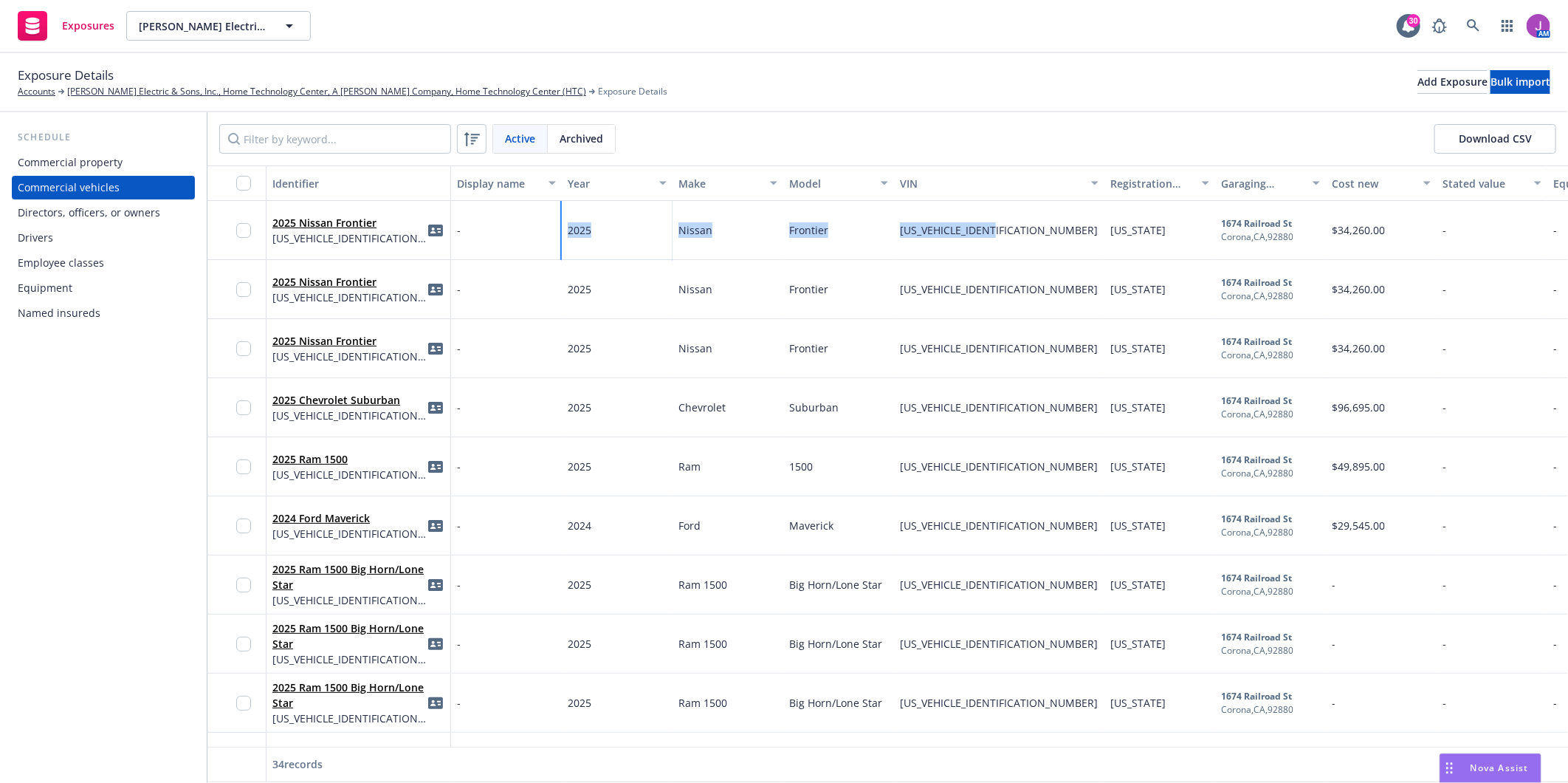
drag, startPoint x: 564, startPoint y: 232, endPoint x: 1015, endPoint y: 237, distance: 451.0
click at [1015, 237] on div "2025 Nissan Frontier [US_VEHICLE_IDENTIFICATION_NUMBER] - 2025 Nissan Frontier …" at bounding box center [1210, 230] width 2005 height 59
copy div "2025 Nissan Frontier [US_VEHICLE_IDENTIFICATION_NUMBER]"
click at [242, 230] on input "checkbox" at bounding box center [244, 231] width 15 height 15
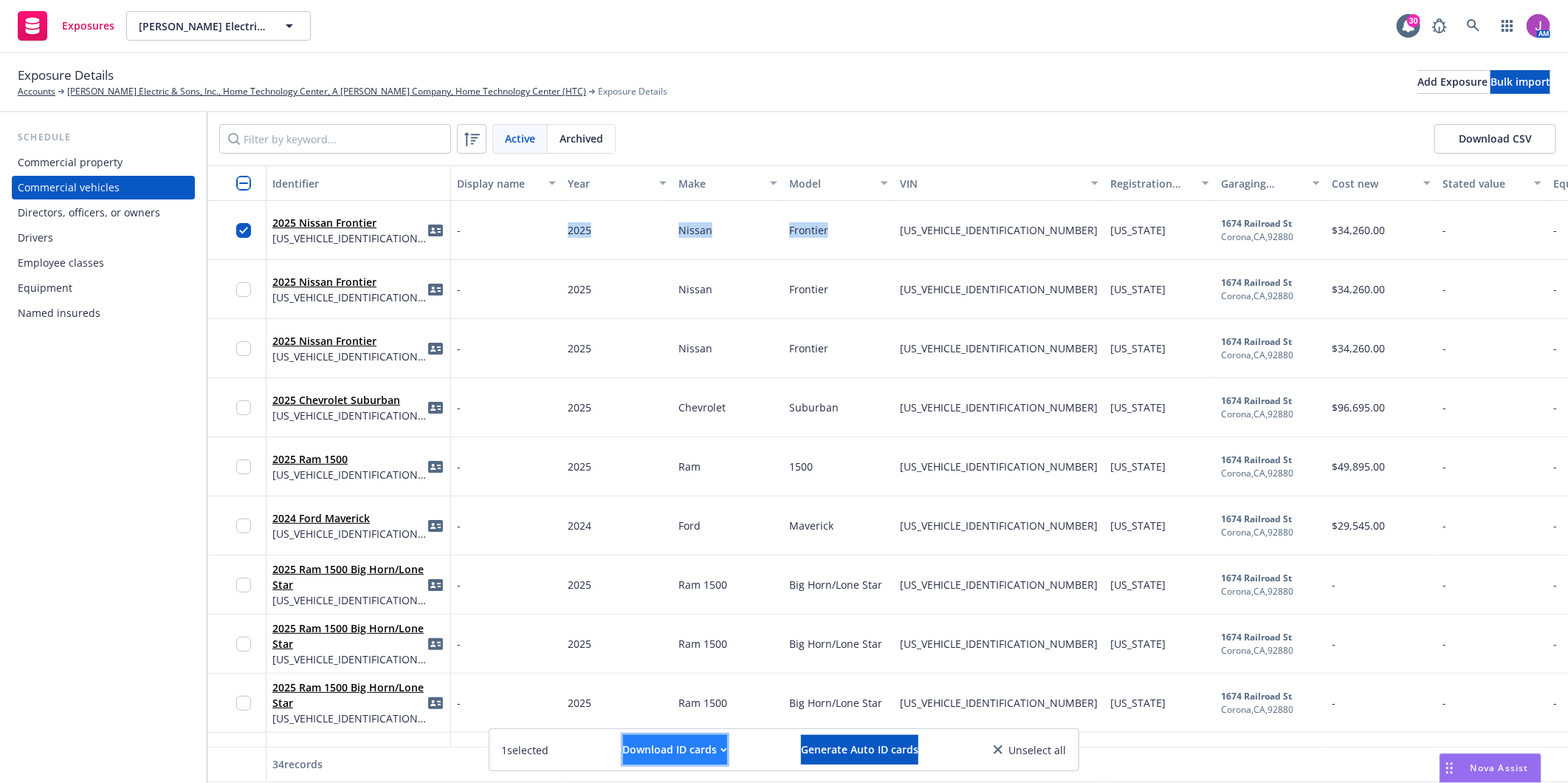
click at [654, 749] on div "Download ID cards" at bounding box center [675, 749] width 104 height 28
click at [644, 710] on link "Download uneditable ID cards" at bounding box center [645, 713] width 197 height 29
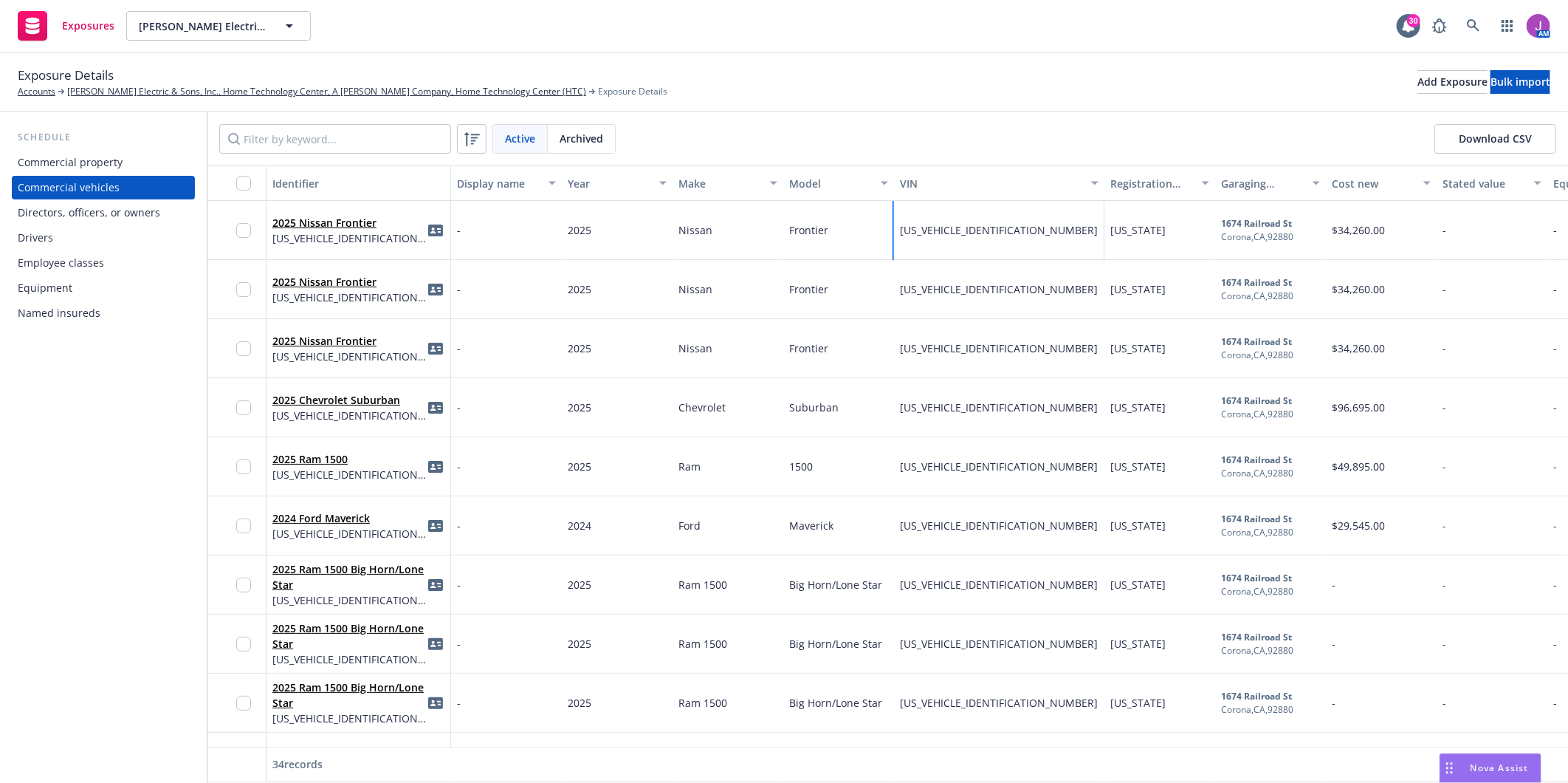
click at [913, 241] on div "[US_VEHICLE_IDENTIFICATION_NUMBER]" at bounding box center [999, 230] width 210 height 59
drag, startPoint x: 936, startPoint y: 233, endPoint x: 1048, endPoint y: 235, distance: 112.0
click at [1048, 235] on div "[US_VEHICLE_IDENTIFICATION_NUMBER]" at bounding box center [999, 230] width 210 height 59
copy span "[US_VEHICLE_IDENTIFICATION_NUMBER]"
